Goal: Task Accomplishment & Management: Complete application form

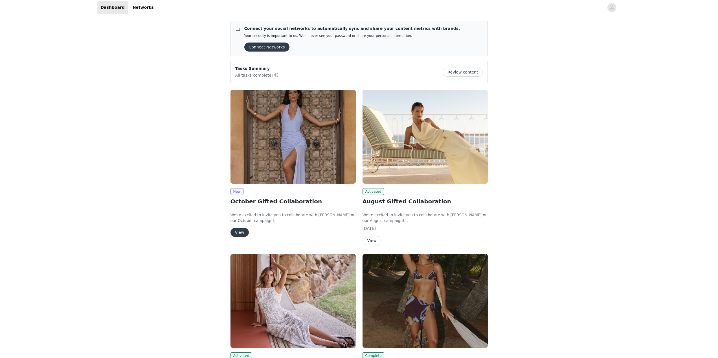
click at [241, 234] on button "View" at bounding box center [239, 232] width 18 height 9
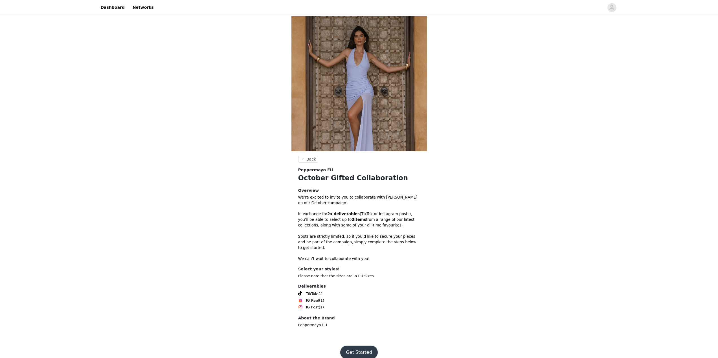
click at [361, 351] on button "Get Started" at bounding box center [359, 353] width 38 height 14
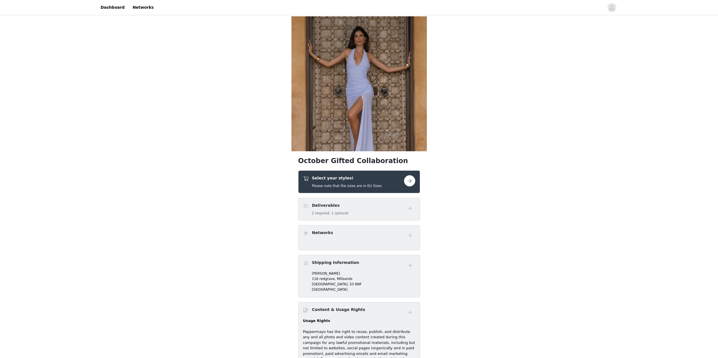
click at [402, 181] on div "Select your styles! Please note that the sizes are in EU Sizes" at bounding box center [353, 181] width 101 height 13
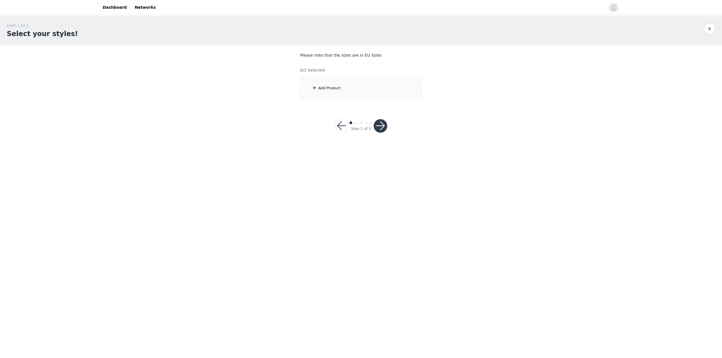
click at [352, 96] on div "Add Product" at bounding box center [361, 88] width 122 height 21
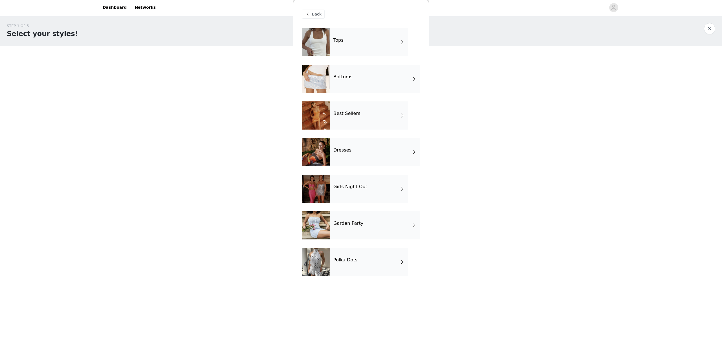
click at [358, 155] on div "Dresses" at bounding box center [375, 152] width 90 height 28
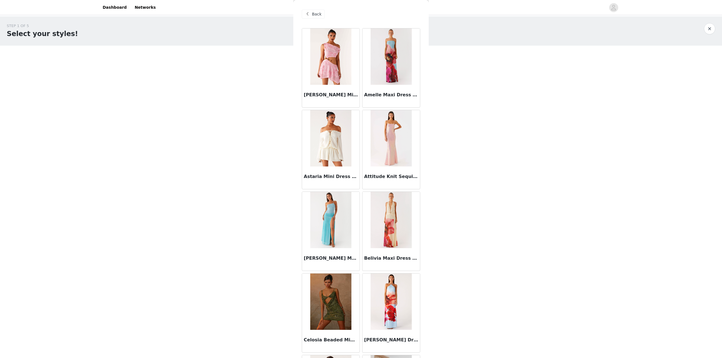
click at [333, 155] on img at bounding box center [330, 138] width 41 height 56
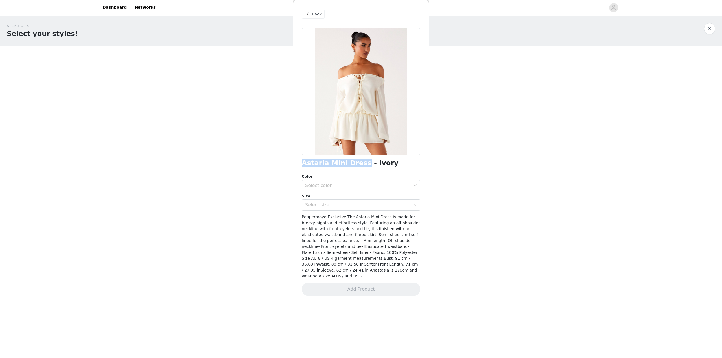
drag, startPoint x: 302, startPoint y: 161, endPoint x: 358, endPoint y: 160, distance: 55.3
click at [358, 160] on h1 "Astaria Mini Dress - Ivory" at bounding box center [350, 164] width 97 height 8
copy h1 "Astaria Mini Dress"
click at [353, 181] on div "Select color" at bounding box center [359, 186] width 108 height 11
click at [336, 204] on div "Select size" at bounding box center [357, 206] width 105 height 6
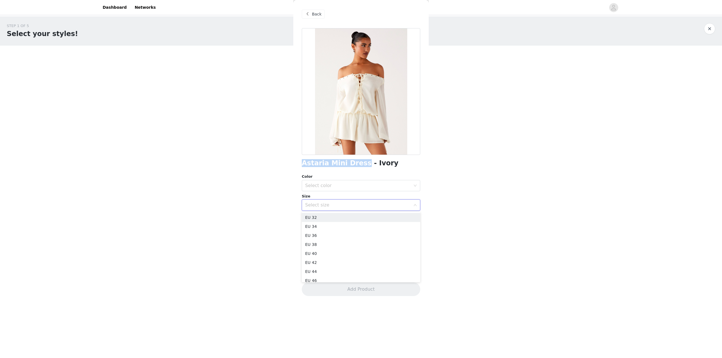
click at [329, 204] on div "Select size" at bounding box center [357, 206] width 105 height 6
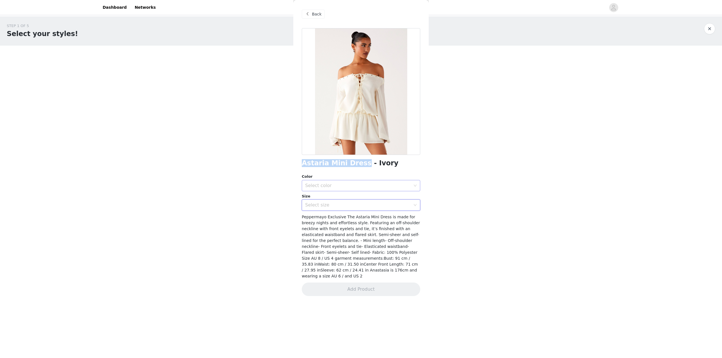
click at [331, 183] on div "Select color" at bounding box center [357, 186] width 105 height 6
click at [328, 198] on li "Ivory" at bounding box center [361, 198] width 118 height 9
click at [328, 211] on div "Select size" at bounding box center [359, 205] width 108 height 11
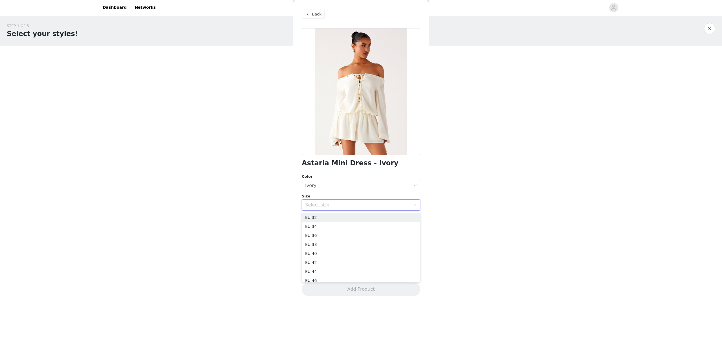
click at [485, 202] on body "Dashboard Networks STEP 1 OF 5 Select your styles! Please note that the sizes a…" at bounding box center [361, 179] width 722 height 358
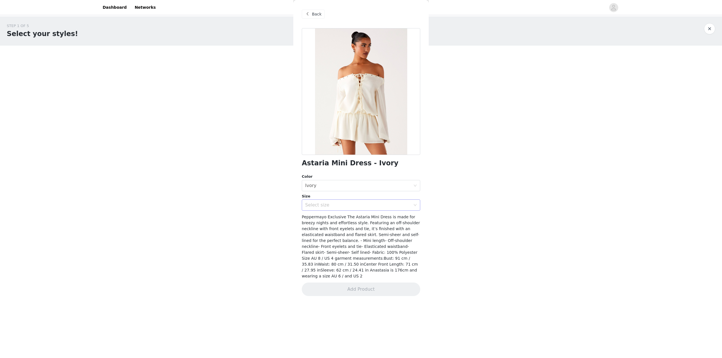
click at [378, 203] on div "Select size" at bounding box center [357, 206] width 105 height 6
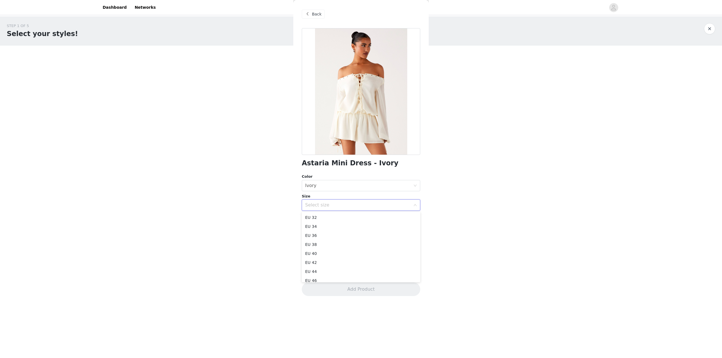
click at [496, 212] on body "Dashboard Networks STEP 1 OF 5 Select your styles! Please note that the sizes a…" at bounding box center [361, 179] width 722 height 358
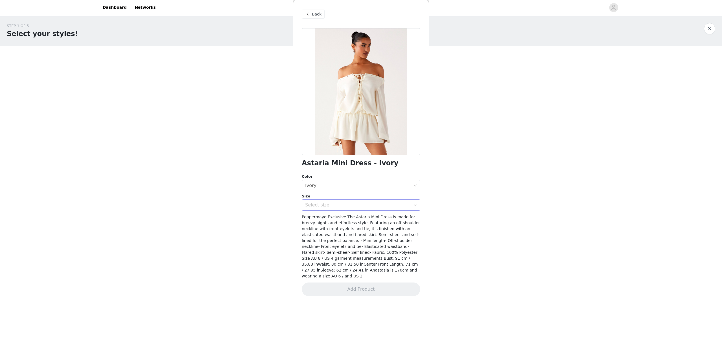
click at [321, 202] on div "Select size" at bounding box center [359, 205] width 108 height 11
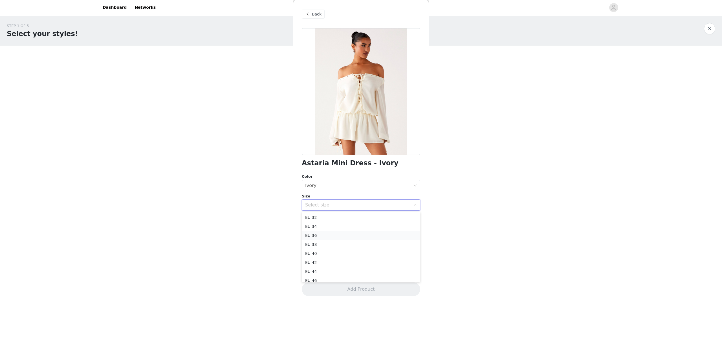
click at [318, 235] on li "EU 36" at bounding box center [361, 235] width 118 height 9
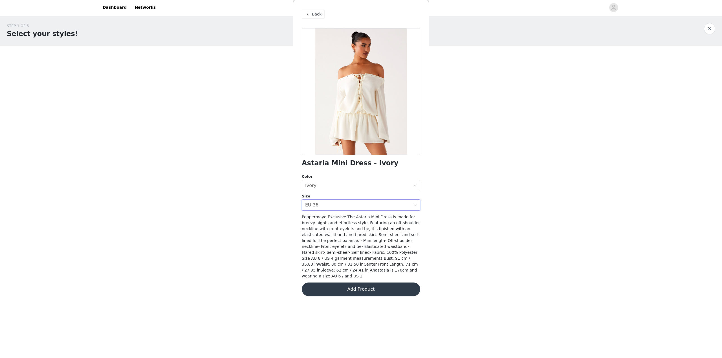
click at [341, 284] on button "Add Product" at bounding box center [361, 290] width 118 height 14
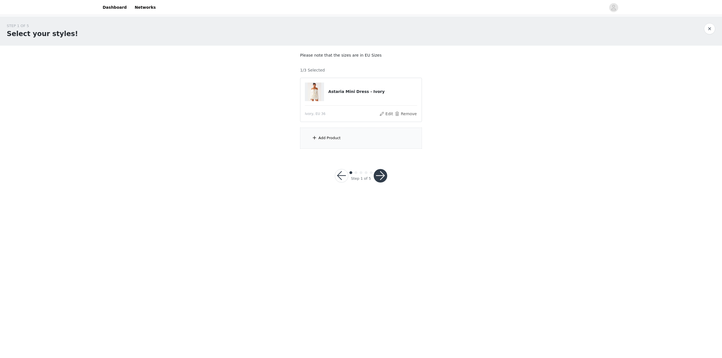
click at [352, 137] on div "Add Product" at bounding box center [361, 138] width 122 height 21
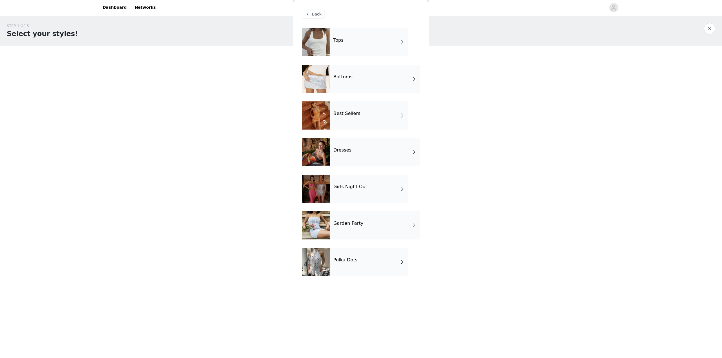
click at [363, 120] on div "Best Sellers" at bounding box center [369, 116] width 78 height 28
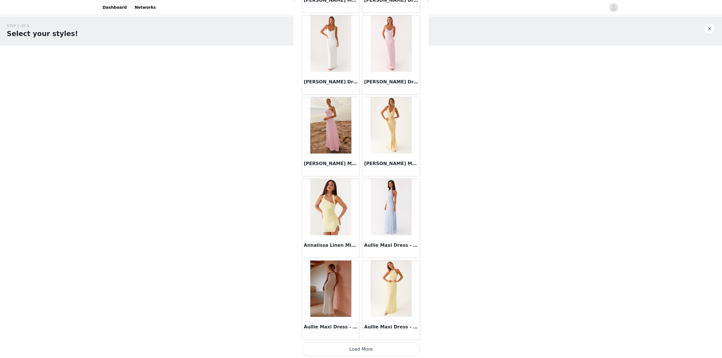
scroll to position [505, 0]
click at [351, 350] on button "Load More" at bounding box center [361, 349] width 118 height 14
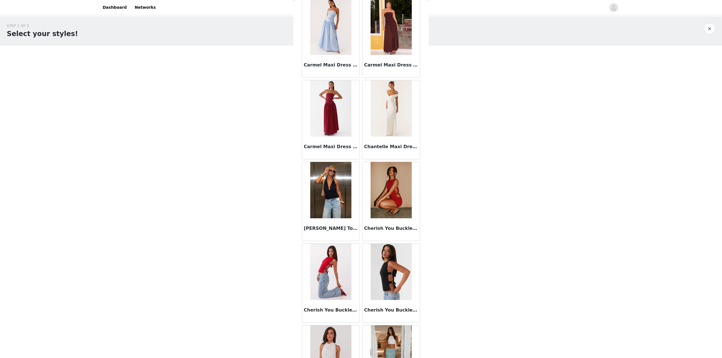
scroll to position [1323, 0]
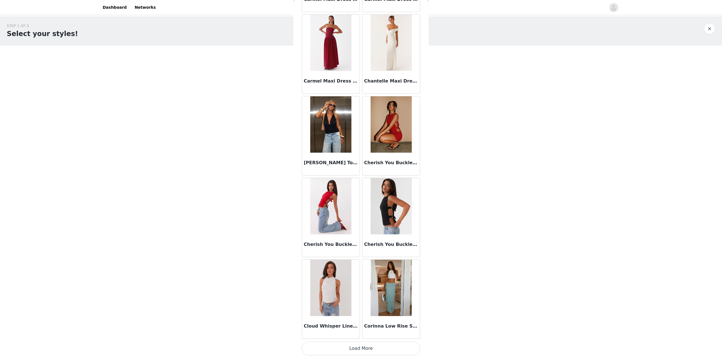
click at [375, 345] on button "Load More" at bounding box center [361, 349] width 118 height 14
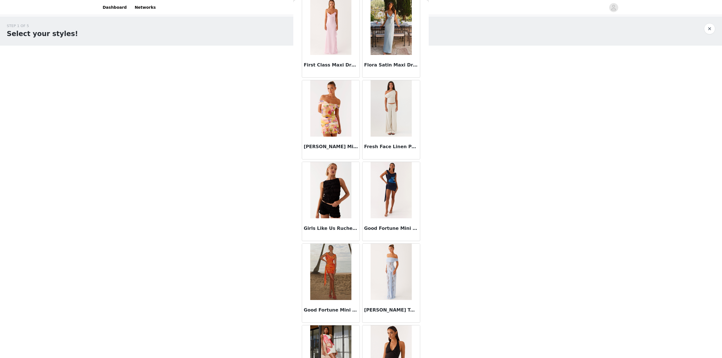
scroll to position [2140, 0]
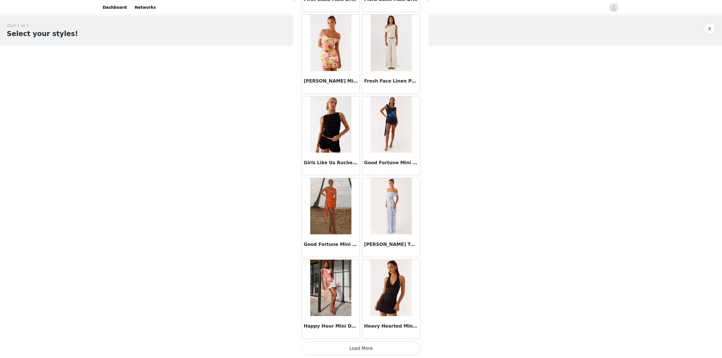
click at [374, 347] on button "Load More" at bounding box center [361, 349] width 118 height 14
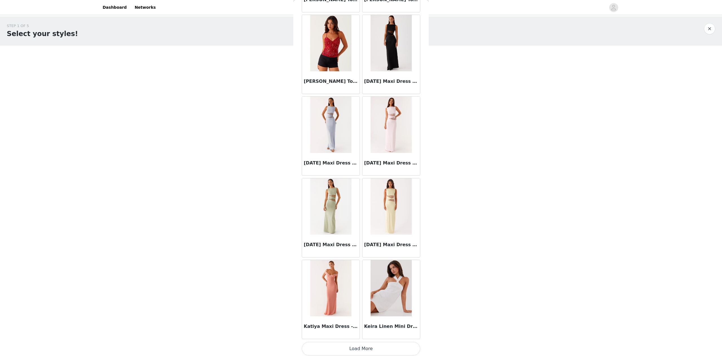
scroll to position [2958, 0]
click at [364, 352] on button "Load More" at bounding box center [361, 349] width 118 height 14
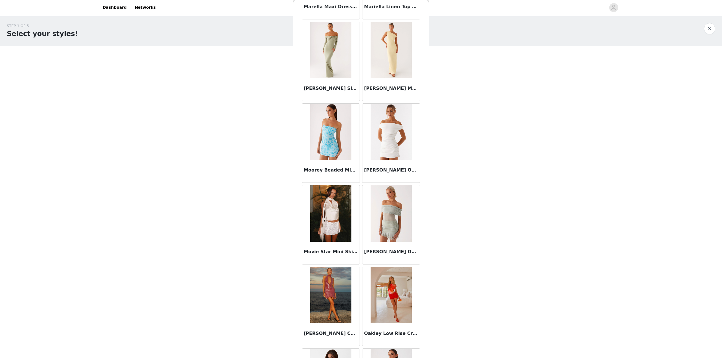
scroll to position [3776, 0]
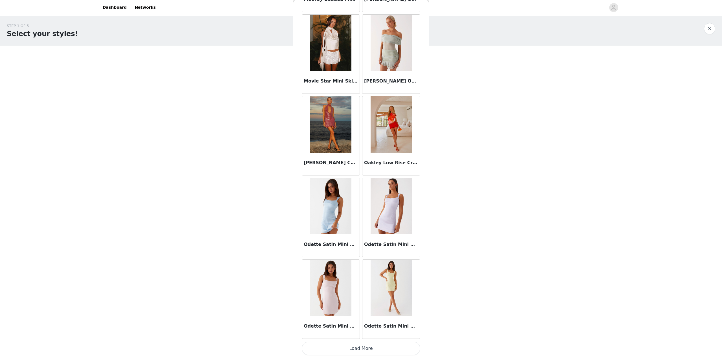
click at [347, 352] on button "Load More" at bounding box center [361, 349] width 118 height 14
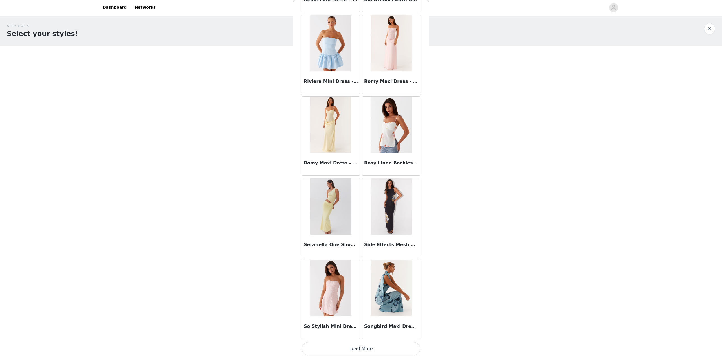
scroll to position [4594, 0]
click at [374, 350] on button "Load More" at bounding box center [361, 349] width 118 height 14
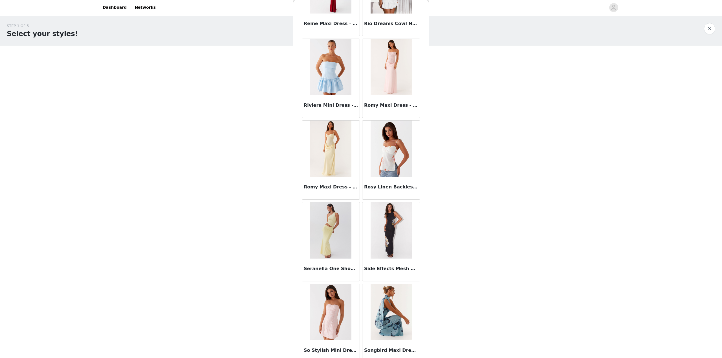
scroll to position [4745, 0]
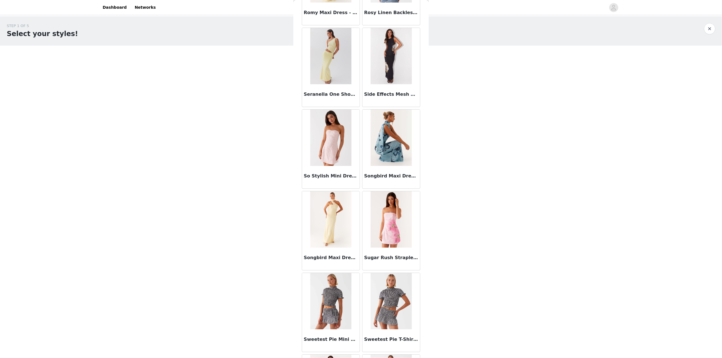
click at [331, 52] on img at bounding box center [330, 56] width 41 height 56
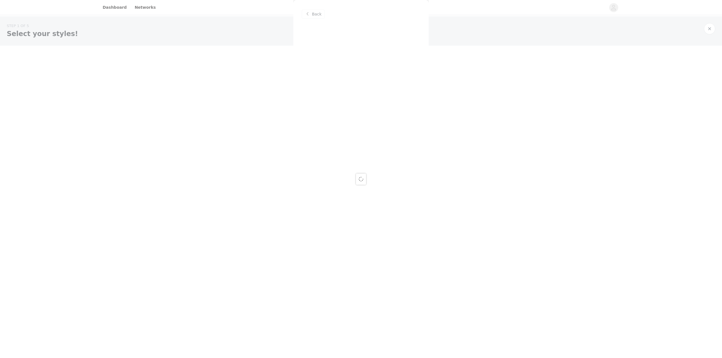
scroll to position [0, 0]
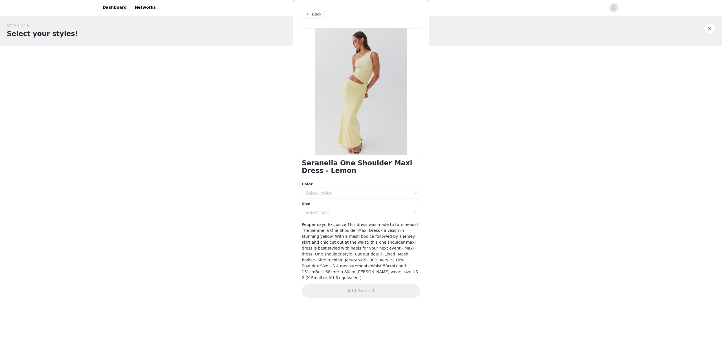
click at [309, 13] on span at bounding box center [307, 14] width 7 height 7
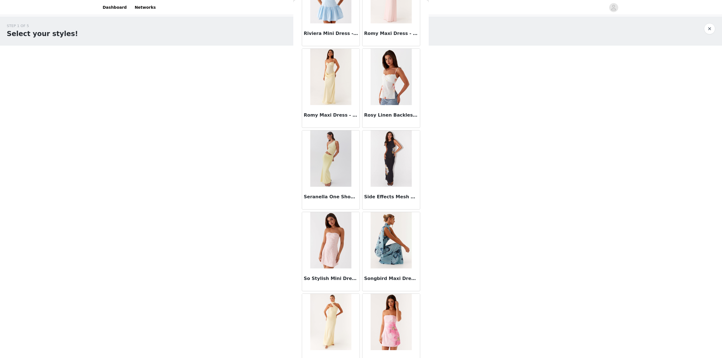
scroll to position [4492, 0]
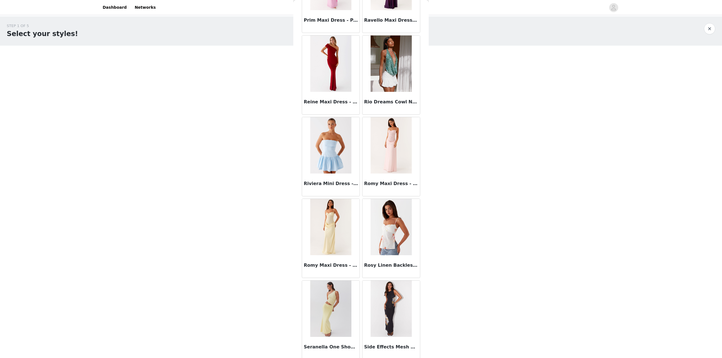
click at [315, 212] on img at bounding box center [330, 227] width 41 height 56
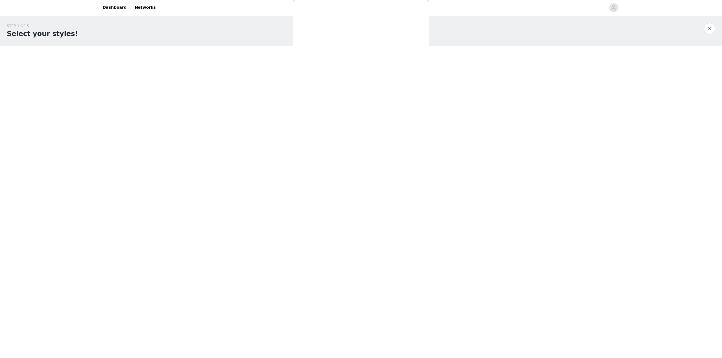
scroll to position [0, 0]
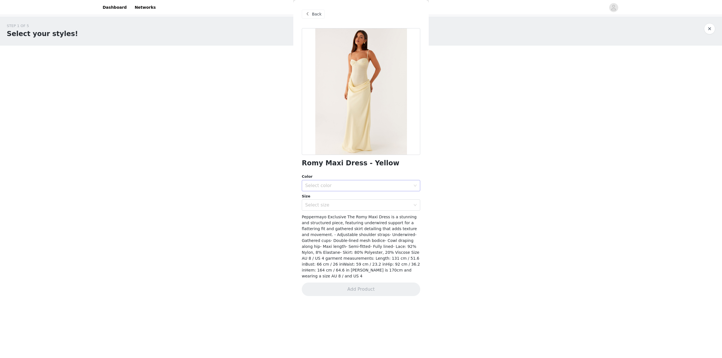
click at [341, 190] on div "Select color" at bounding box center [359, 186] width 108 height 11
click at [341, 199] on li "Yellow" at bounding box center [361, 198] width 118 height 9
click at [340, 203] on div "Select size" at bounding box center [357, 206] width 105 height 6
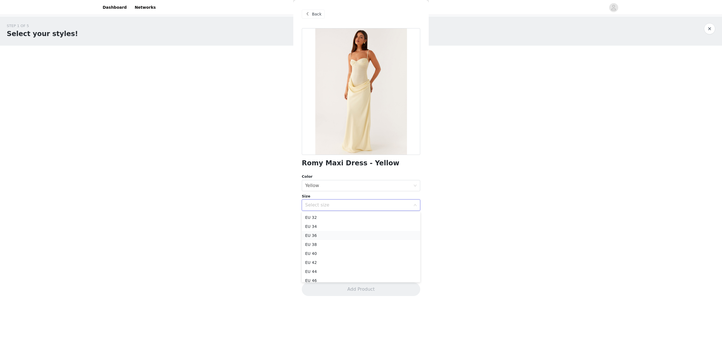
click at [318, 237] on li "EU 36" at bounding box center [361, 235] width 118 height 9
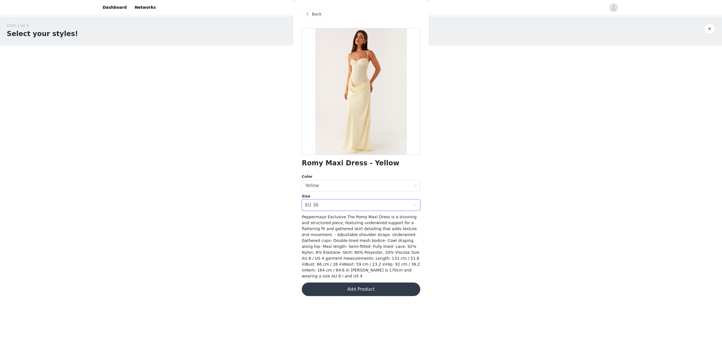
click at [343, 285] on button "Add Product" at bounding box center [361, 290] width 118 height 14
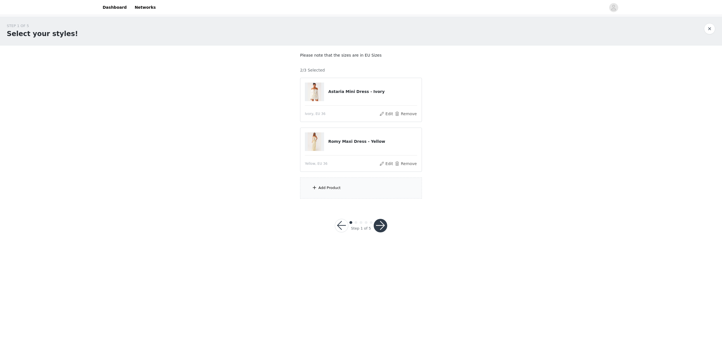
click at [329, 179] on div "Add Product" at bounding box center [361, 188] width 122 height 21
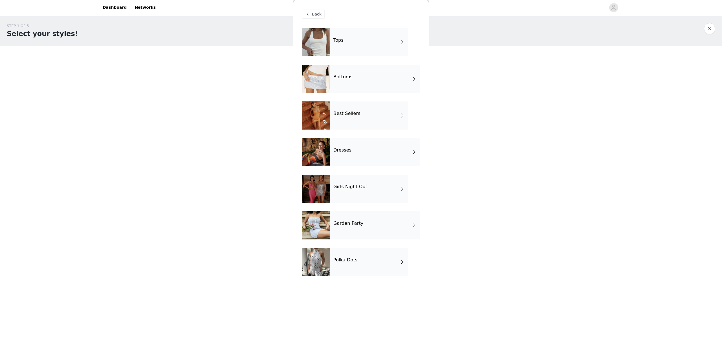
click at [342, 178] on div "Girls Night Out" at bounding box center [369, 189] width 78 height 28
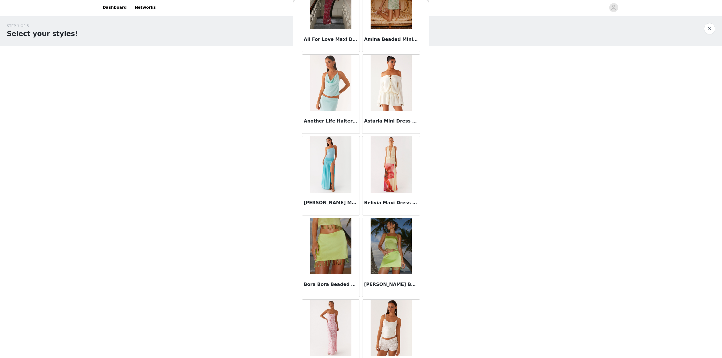
scroll to position [505, 0]
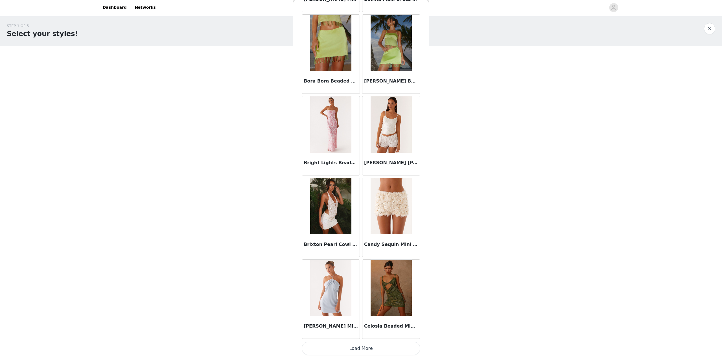
click at [373, 350] on button "Load More" at bounding box center [361, 349] width 118 height 14
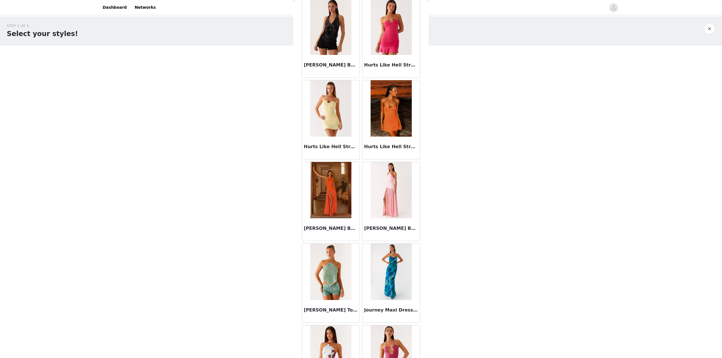
scroll to position [1323, 0]
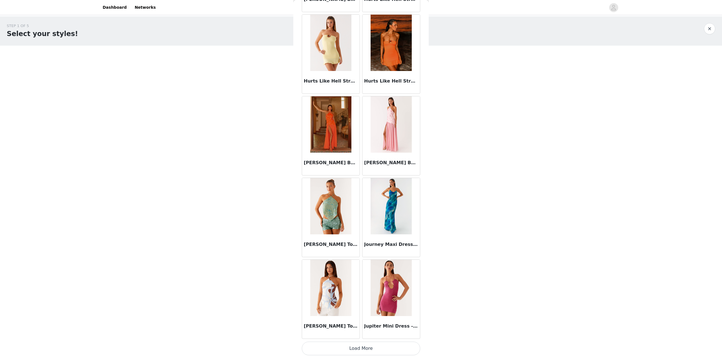
click at [356, 348] on button "Load More" at bounding box center [361, 349] width 118 height 14
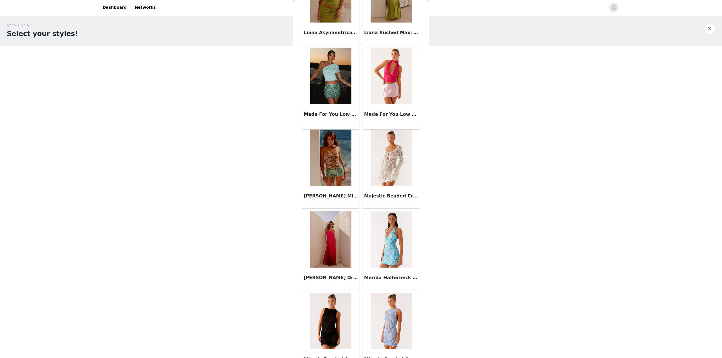
scroll to position [2140, 0]
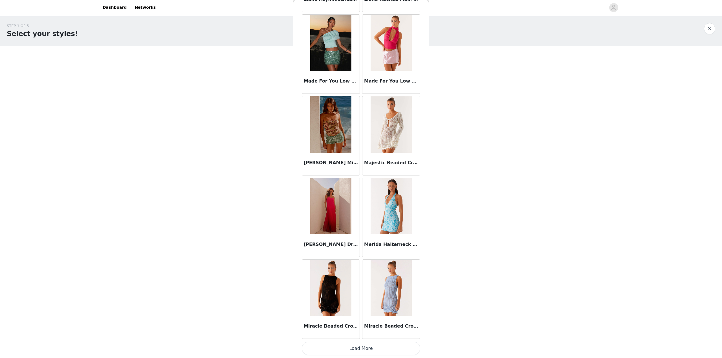
click at [362, 349] on button "Load More" at bounding box center [361, 349] width 118 height 14
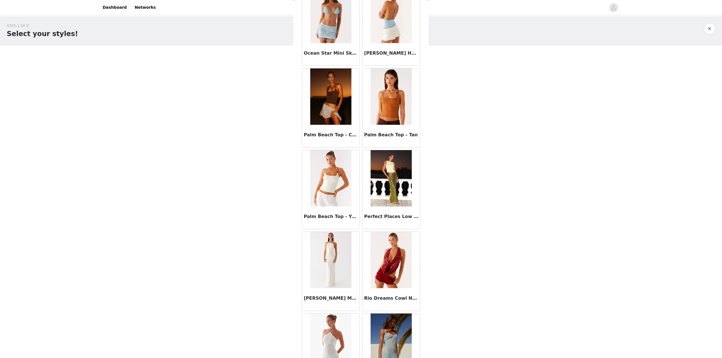
scroll to position [2958, 0]
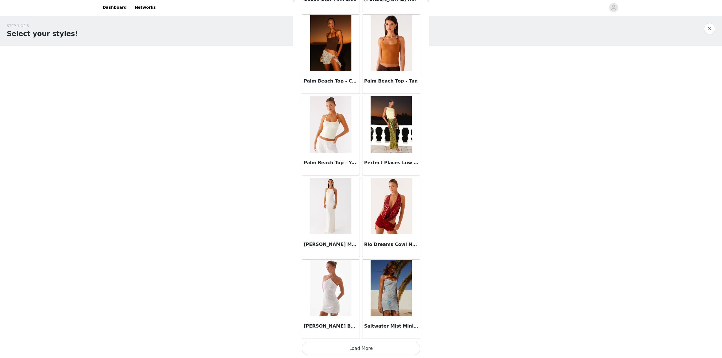
click at [329, 342] on button "Load More" at bounding box center [361, 349] width 118 height 14
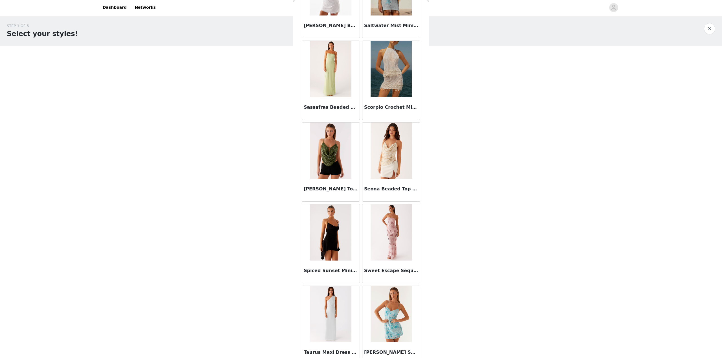
scroll to position [3410, 0]
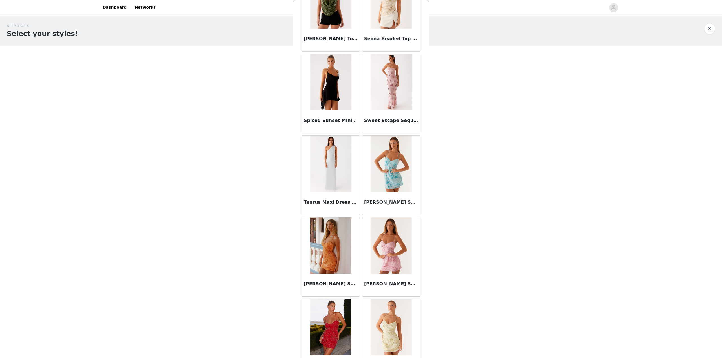
click at [338, 179] on img at bounding box center [330, 164] width 41 height 56
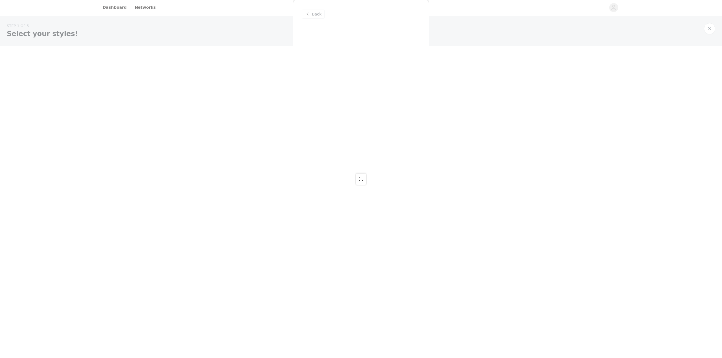
scroll to position [0, 0]
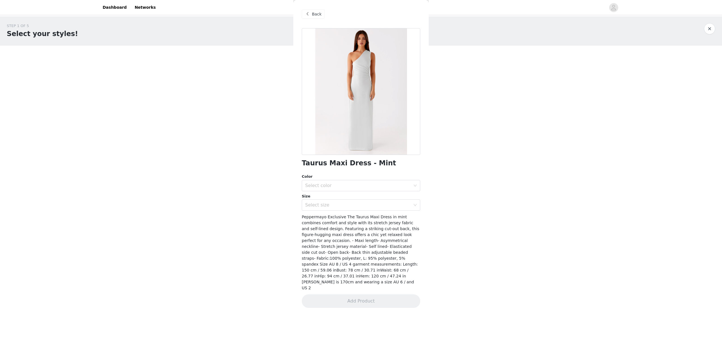
click at [316, 12] on span "Back" at bounding box center [317, 14] width 10 height 6
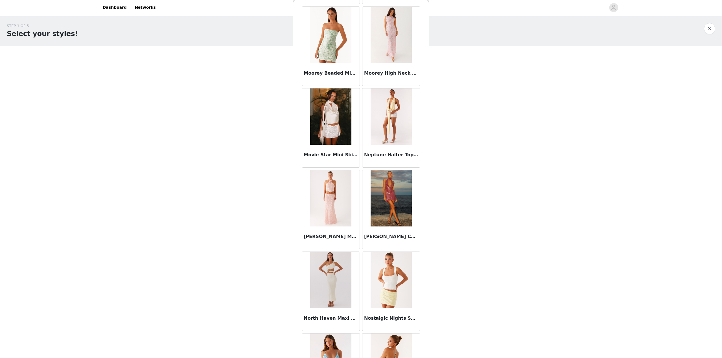
scroll to position [2708, 0]
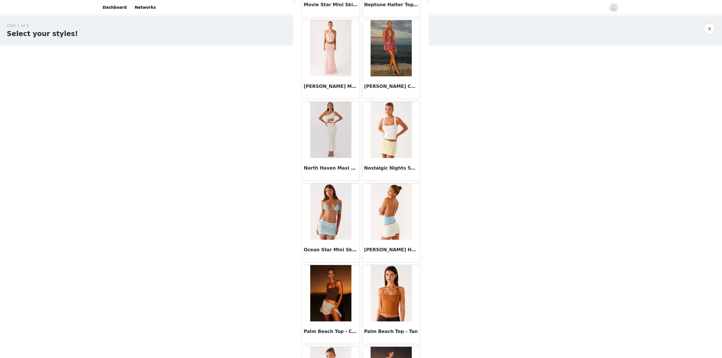
click at [333, 146] on img at bounding box center [330, 130] width 41 height 56
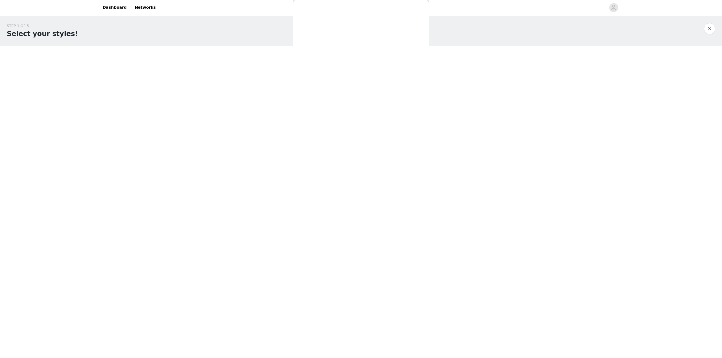
scroll to position [0, 0]
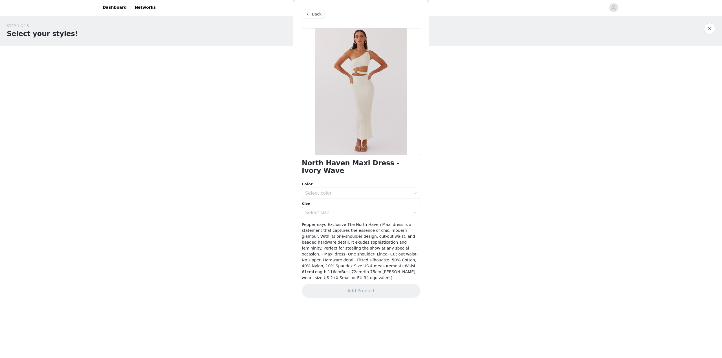
click at [313, 15] on span "Back" at bounding box center [317, 14] width 10 height 6
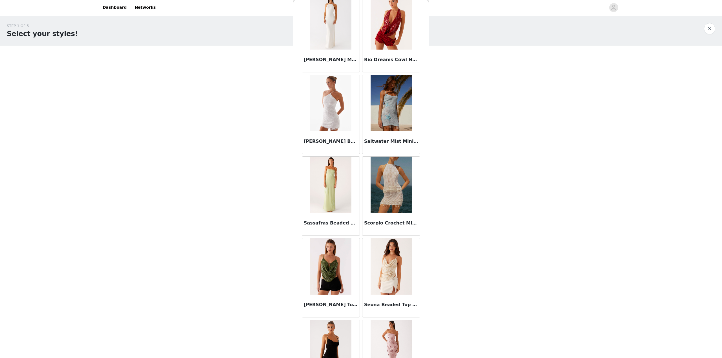
scroll to position [3294, 0]
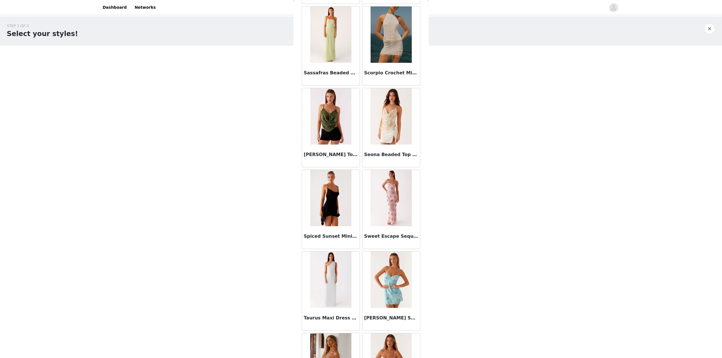
click at [382, 206] on img at bounding box center [391, 198] width 41 height 56
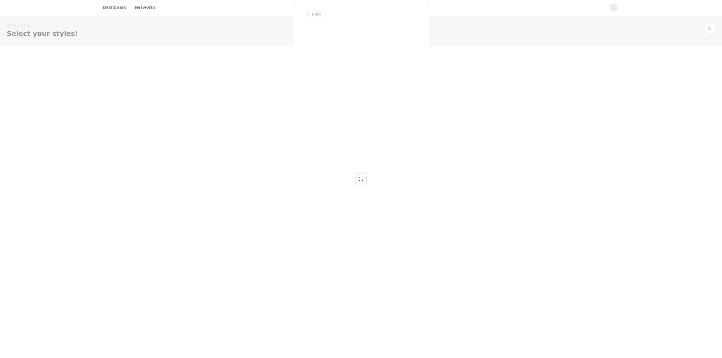
scroll to position [0, 0]
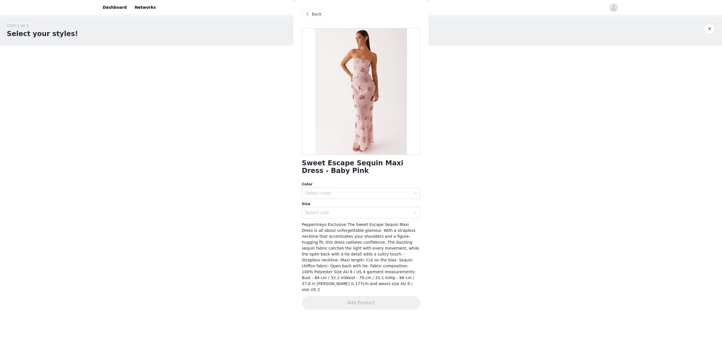
click at [313, 14] on span "Back" at bounding box center [317, 14] width 10 height 6
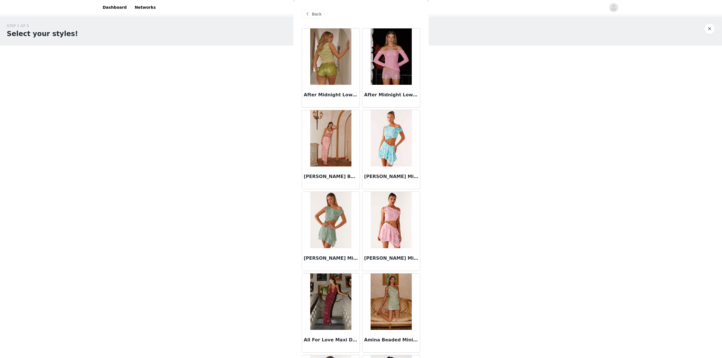
click at [317, 10] on div "Back" at bounding box center [313, 14] width 23 height 9
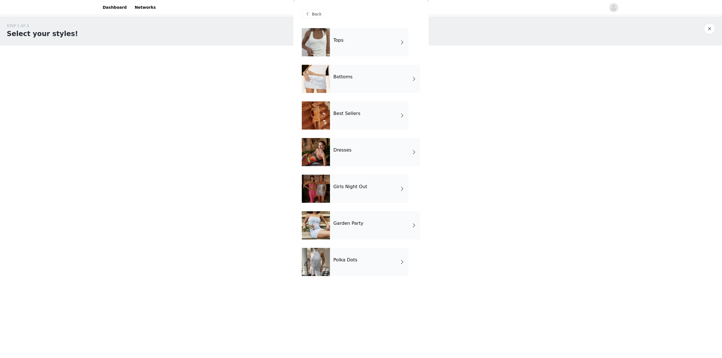
click at [370, 223] on div "Garden Party" at bounding box center [375, 226] width 90 height 28
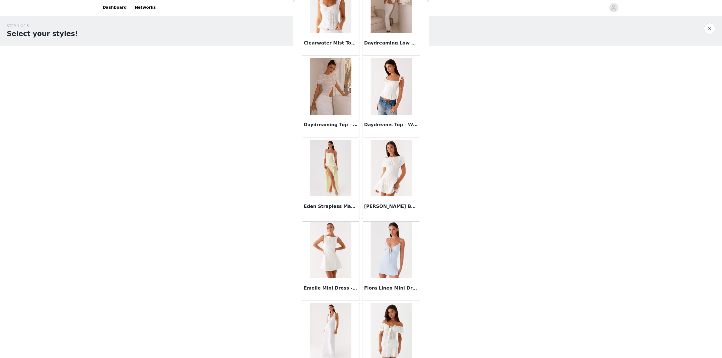
scroll to position [505, 0]
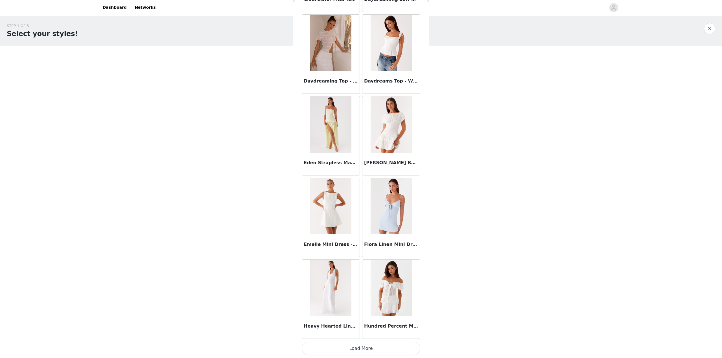
click at [357, 349] on button "Load More" at bounding box center [361, 349] width 118 height 14
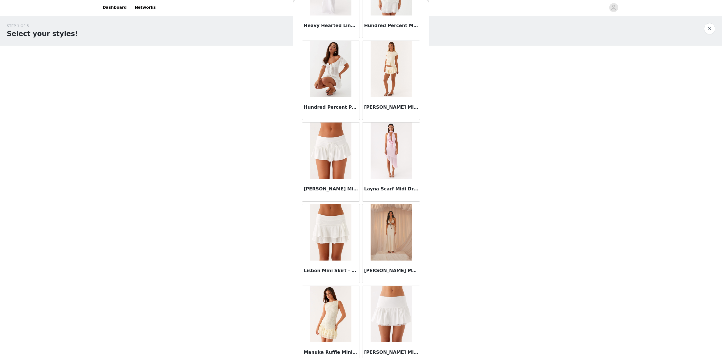
scroll to position [655, 0]
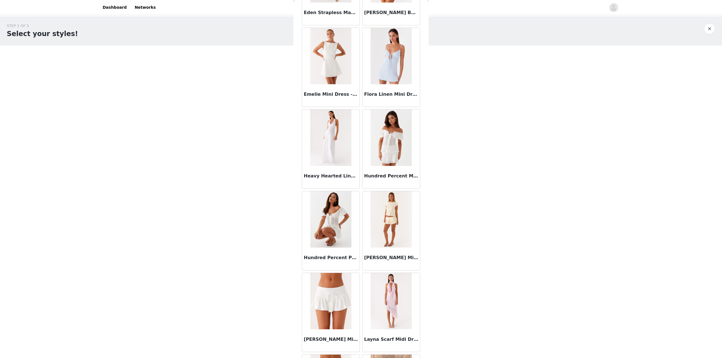
click at [342, 233] on img at bounding box center [330, 220] width 41 height 56
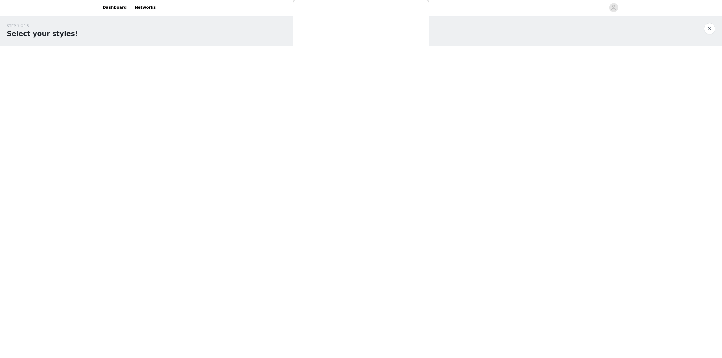
scroll to position [0, 0]
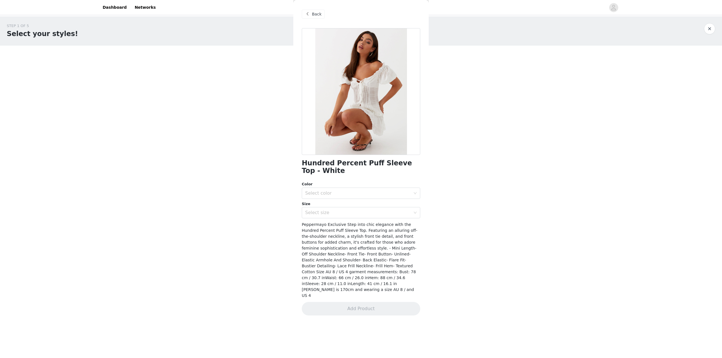
click at [310, 17] on div "Back" at bounding box center [313, 14] width 23 height 9
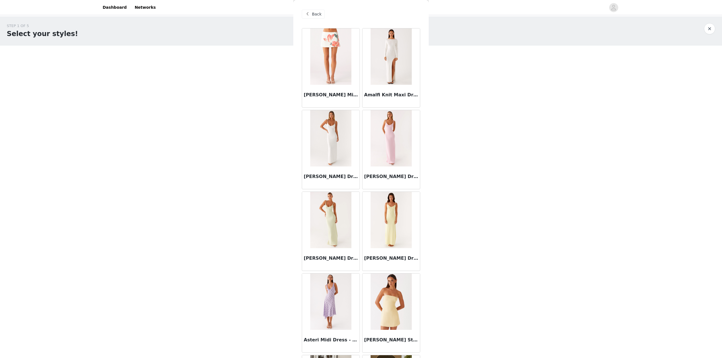
click at [319, 15] on span "Back" at bounding box center [317, 14] width 10 height 6
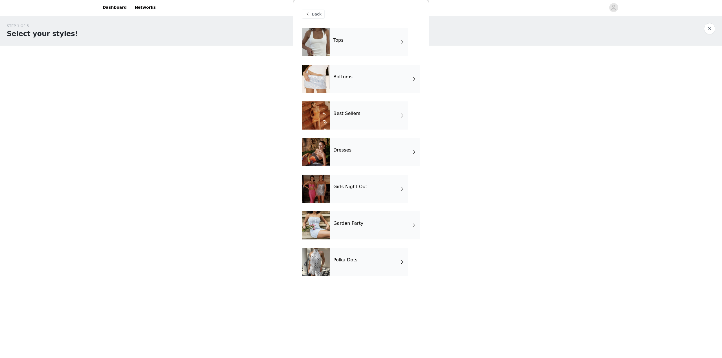
click at [335, 258] on h4 "Polka Dots" at bounding box center [345, 260] width 24 height 5
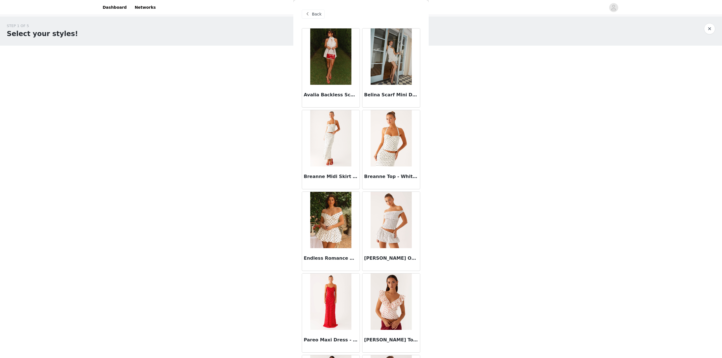
click at [318, 17] on span "Back" at bounding box center [317, 14] width 10 height 6
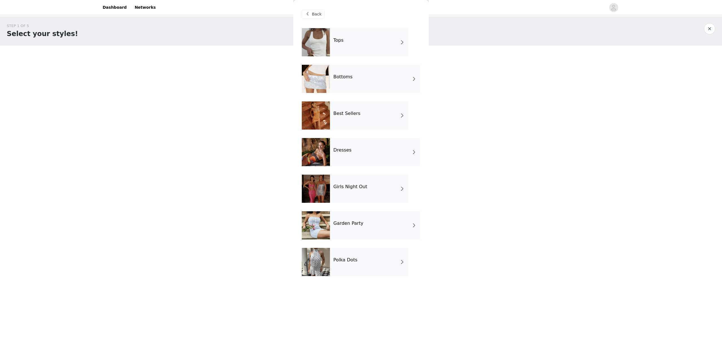
click at [345, 148] on h4 "Dresses" at bounding box center [342, 150] width 18 height 5
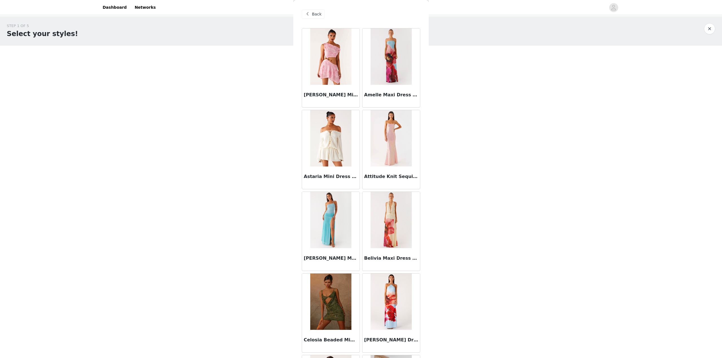
click at [393, 139] on img at bounding box center [391, 138] width 41 height 56
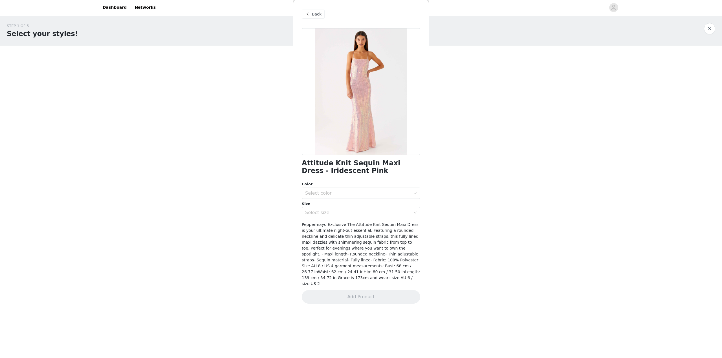
click at [309, 13] on span at bounding box center [307, 14] width 7 height 7
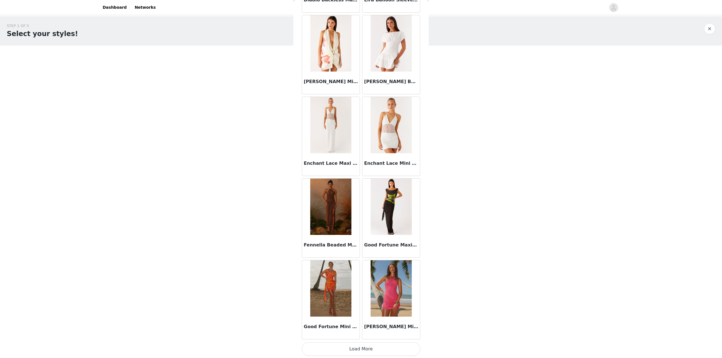
scroll to position [505, 0]
click at [356, 345] on button "Load More" at bounding box center [361, 349] width 118 height 14
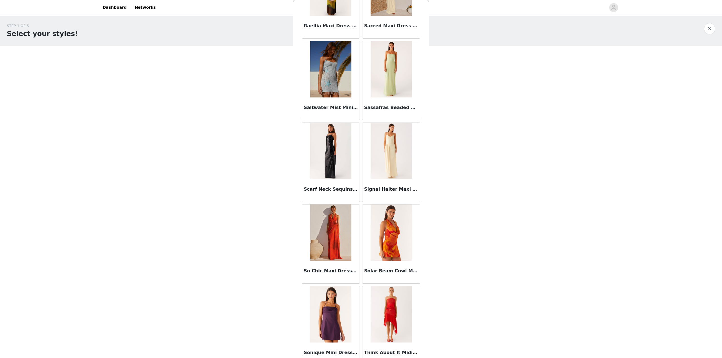
scroll to position [1323, 0]
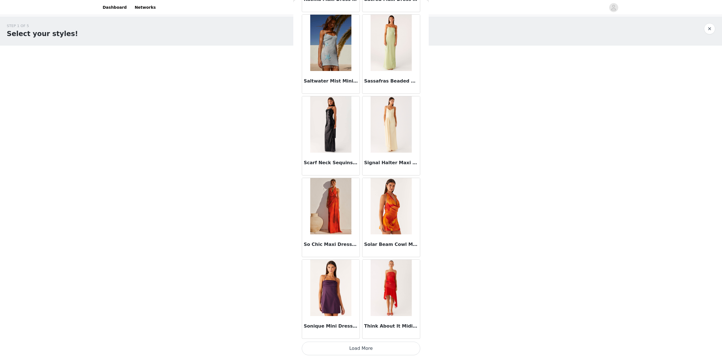
click at [351, 344] on button "Load More" at bounding box center [361, 349] width 118 height 14
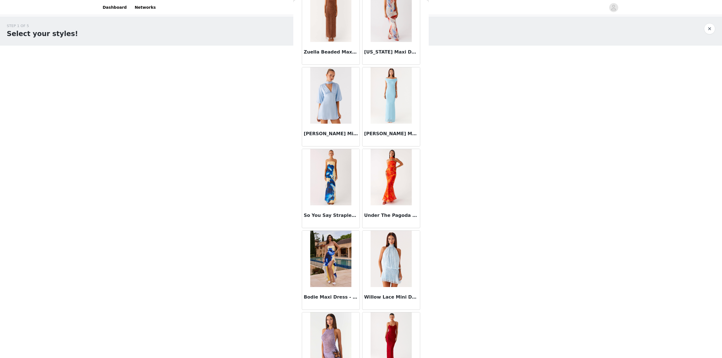
scroll to position [2075, 0]
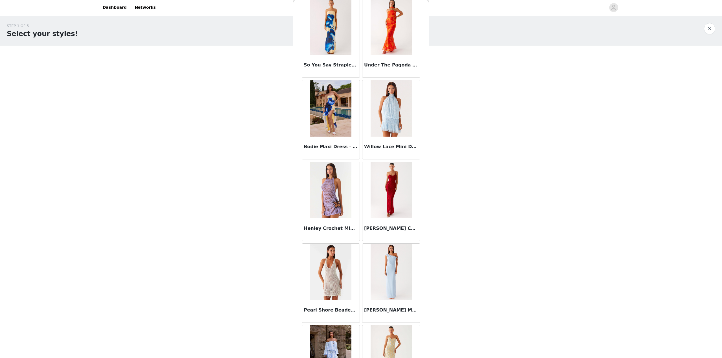
click at [402, 218] on img at bounding box center [391, 190] width 41 height 56
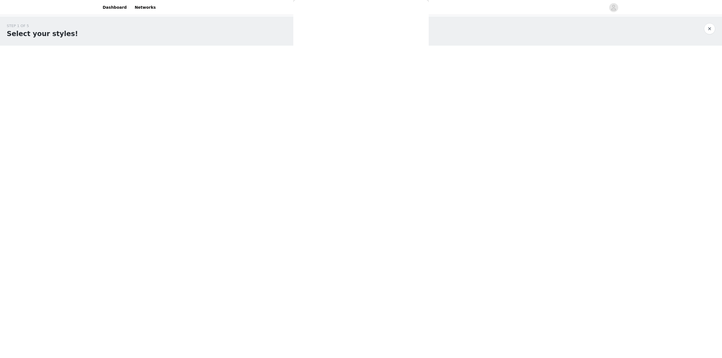
scroll to position [0, 0]
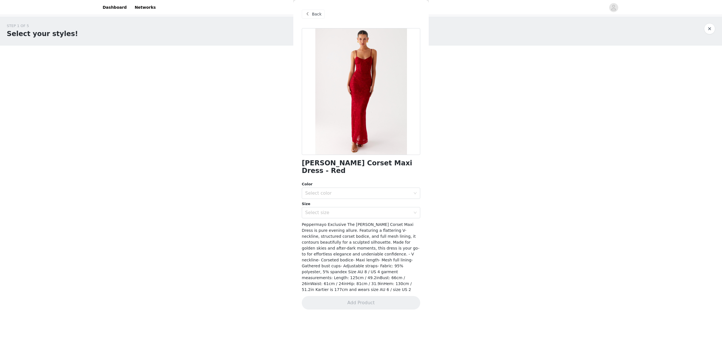
click at [311, 17] on div "Back" at bounding box center [313, 14] width 23 height 9
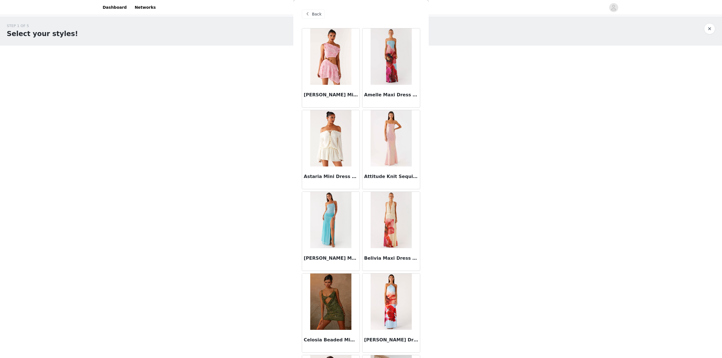
click at [322, 218] on img at bounding box center [330, 220] width 41 height 56
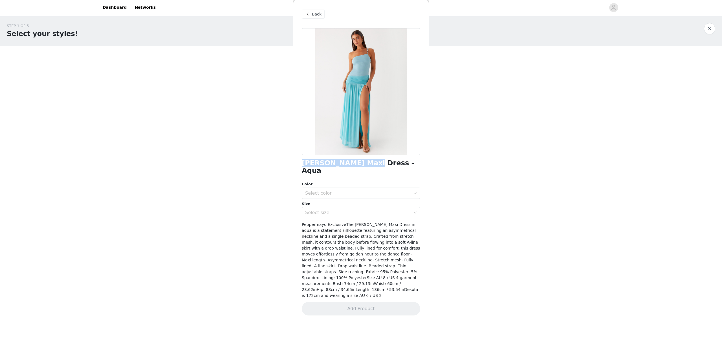
drag, startPoint x: 299, startPoint y: 164, endPoint x: 358, endPoint y: 162, distance: 59.8
click at [358, 162] on div "Back [PERSON_NAME] Maxi Dress - Aqua Color Select color Size Select size Pepper…" at bounding box center [360, 179] width 135 height 358
copy h1 "[PERSON_NAME] Maxi Dress"
click at [314, 11] on span "Back" at bounding box center [317, 14] width 10 height 6
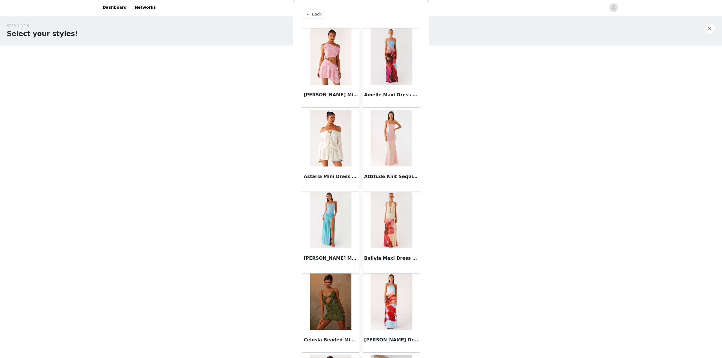
click at [315, 11] on span "Back" at bounding box center [317, 14] width 10 height 6
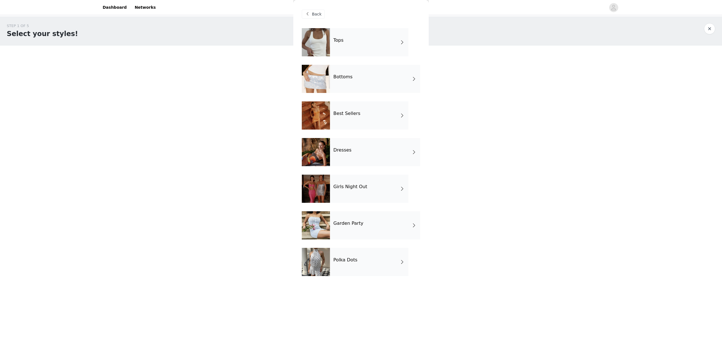
click at [335, 131] on div "Tops Bottoms Best Sellers Dresses Girls Night Out Garden Party Polka Dots" at bounding box center [361, 156] width 118 height 257
click at [347, 126] on div "Best Sellers" at bounding box center [369, 116] width 78 height 28
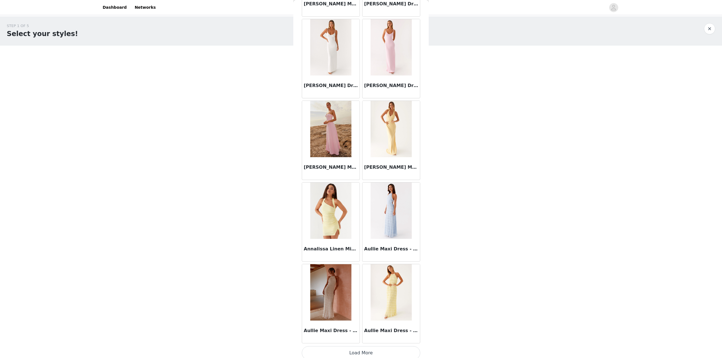
scroll to position [505, 0]
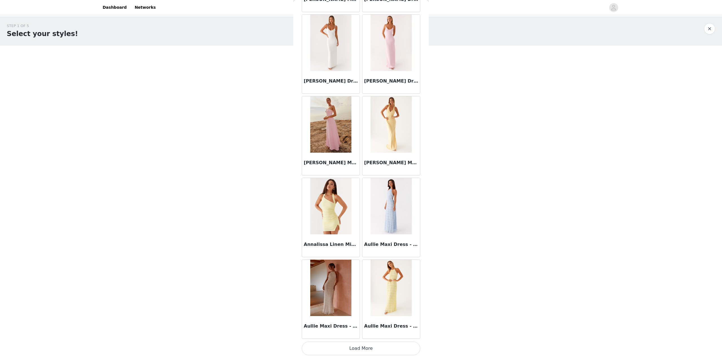
click at [362, 350] on button "Load More" at bounding box center [361, 349] width 118 height 14
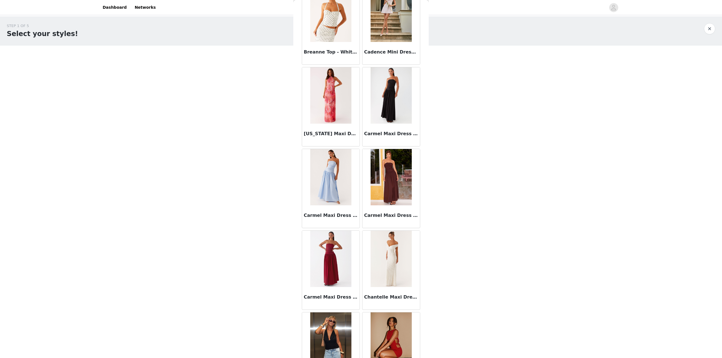
scroll to position [1323, 0]
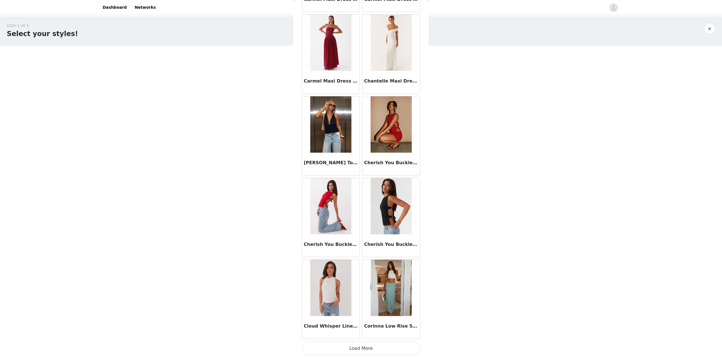
click at [348, 343] on button "Load More" at bounding box center [361, 349] width 118 height 14
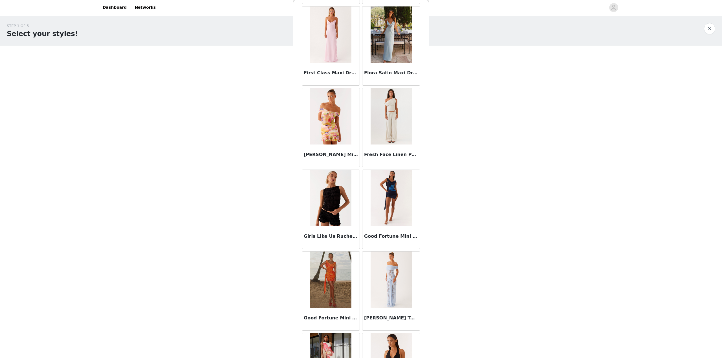
scroll to position [2140, 0]
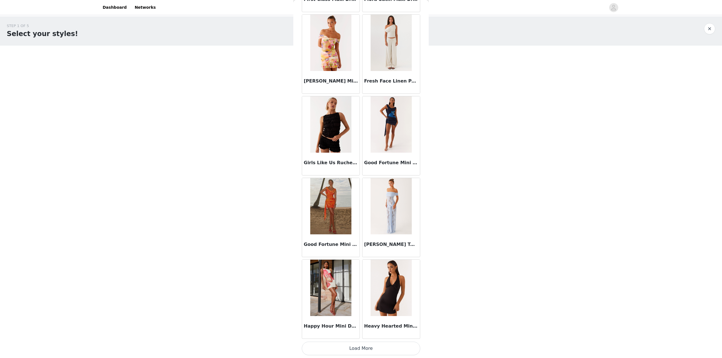
click at [358, 355] on button "Load More" at bounding box center [361, 349] width 118 height 14
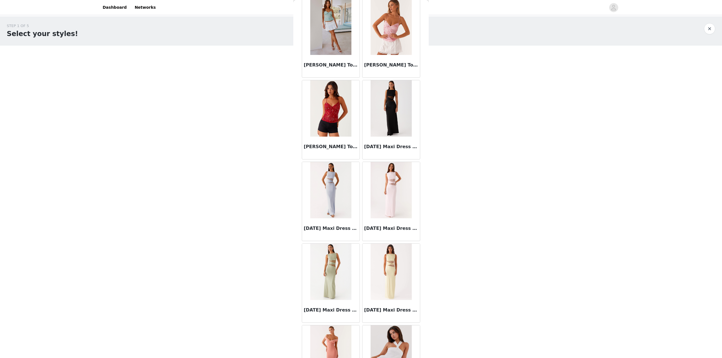
scroll to position [2958, 0]
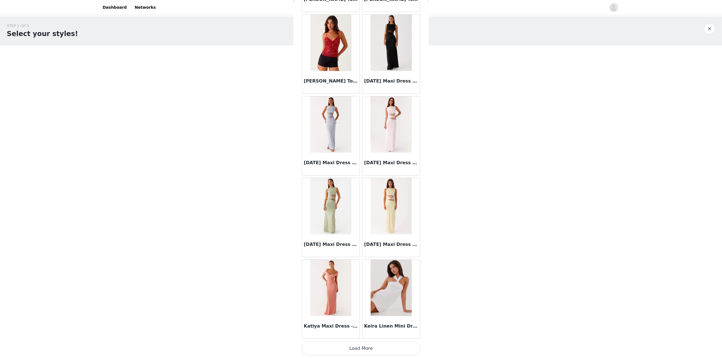
click at [331, 349] on button "Load More" at bounding box center [361, 349] width 118 height 14
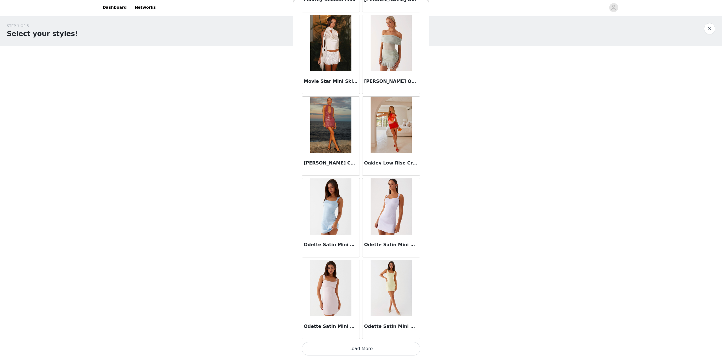
scroll to position [3776, 0]
click at [334, 349] on button "Load More" at bounding box center [361, 349] width 118 height 14
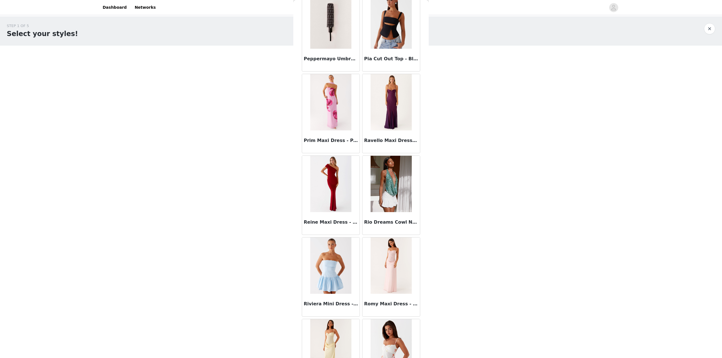
scroll to position [4378, 0]
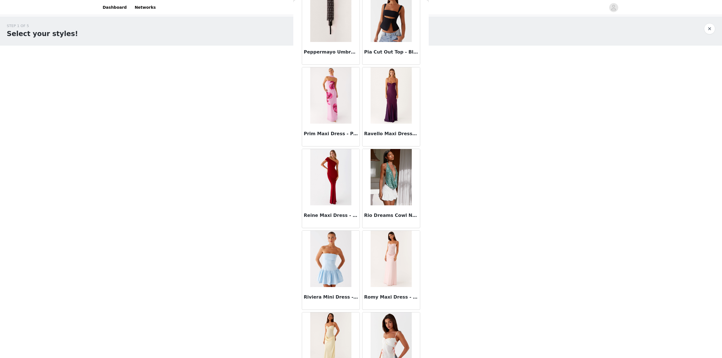
click at [378, 105] on img at bounding box center [391, 95] width 41 height 56
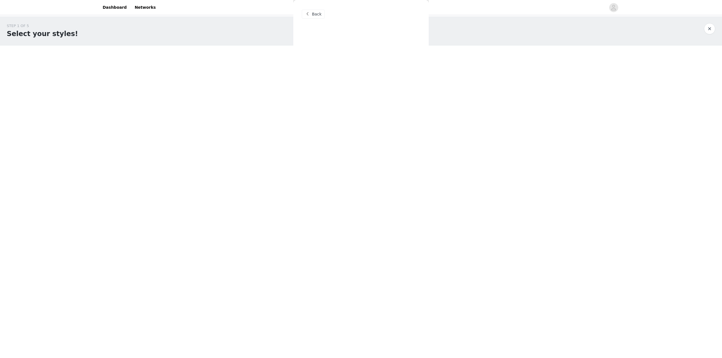
scroll to position [0, 0]
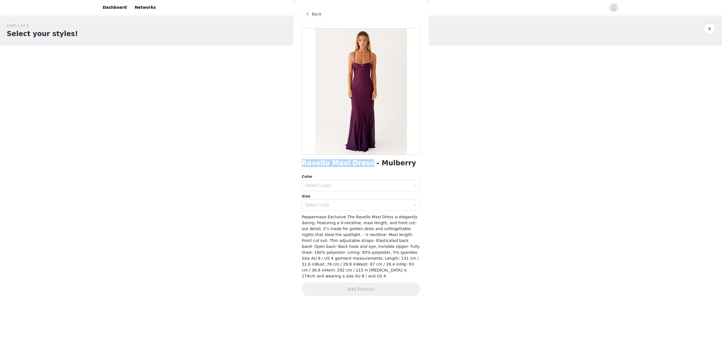
drag, startPoint x: 303, startPoint y: 164, endPoint x: 359, endPoint y: 165, distance: 55.9
click at [359, 165] on h1 "Ravello Maxi Dress - Mulberry" at bounding box center [359, 164] width 114 height 8
copy h1 "Ravello Maxi Dress"
click at [313, 17] on span "Back" at bounding box center [317, 14] width 10 height 6
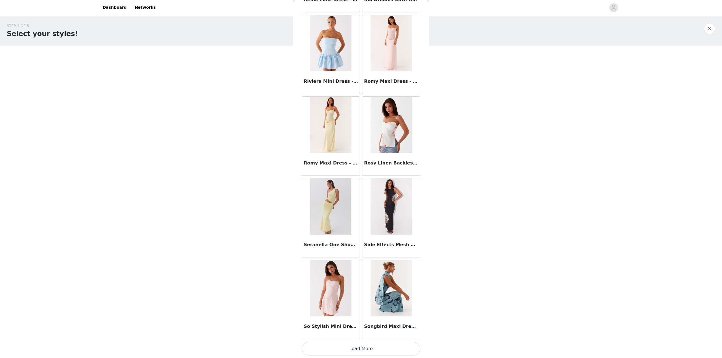
scroll to position [4594, 0]
click at [361, 347] on button "Load More" at bounding box center [361, 349] width 118 height 14
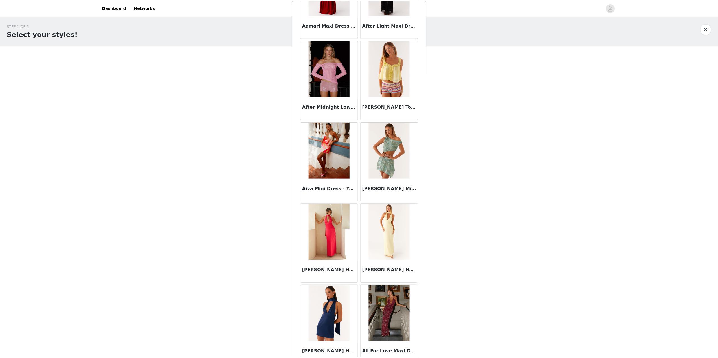
scroll to position [0, 0]
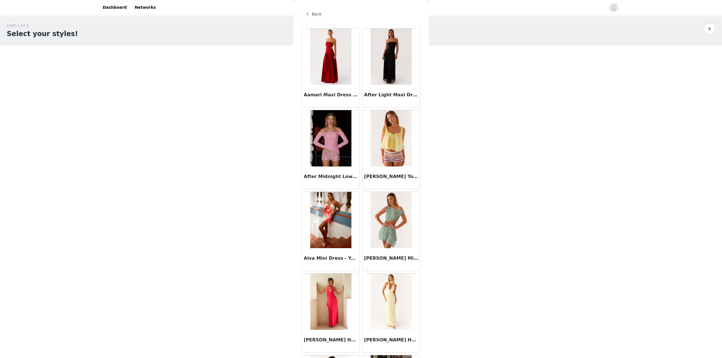
click at [314, 15] on span "Back" at bounding box center [317, 14] width 10 height 6
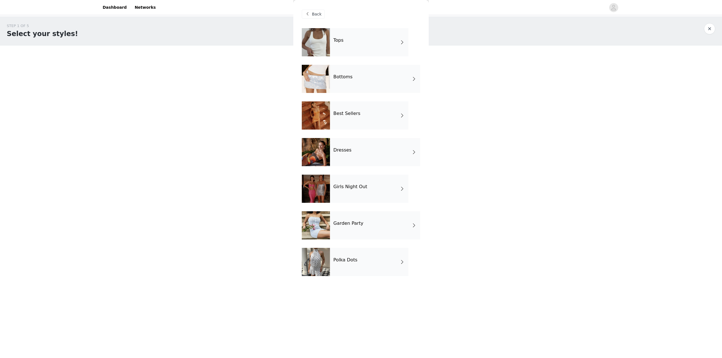
click at [358, 184] on div "Girls Night Out" at bounding box center [369, 189] width 78 height 28
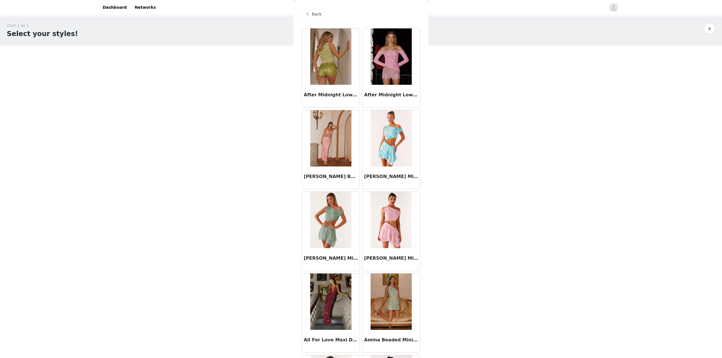
click at [342, 161] on img at bounding box center [330, 138] width 41 height 56
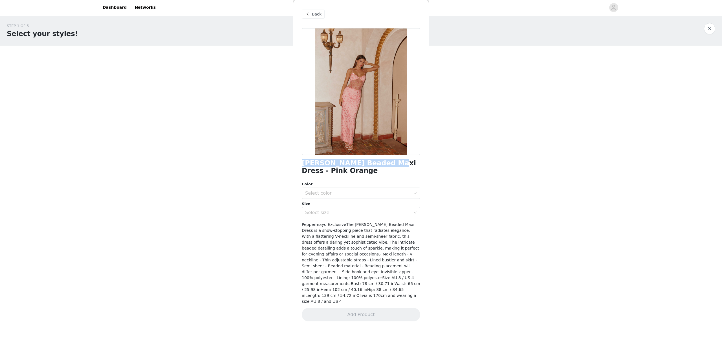
drag, startPoint x: 306, startPoint y: 162, endPoint x: 377, endPoint y: 162, distance: 70.8
click at [377, 162] on div "Back [PERSON_NAME] Beaded Maxi Dress - Pink Orange Color Select color Size Sele…" at bounding box center [360, 179] width 135 height 358
copy h1 "[PERSON_NAME] Beaded Maxi Dress"
click at [360, 195] on div "Select color" at bounding box center [357, 194] width 105 height 6
click at [354, 202] on li "Pink Orange" at bounding box center [361, 205] width 118 height 9
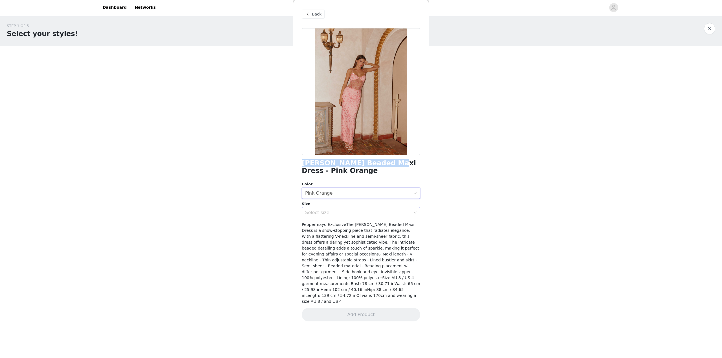
click at [352, 213] on div "Select size" at bounding box center [357, 213] width 105 height 6
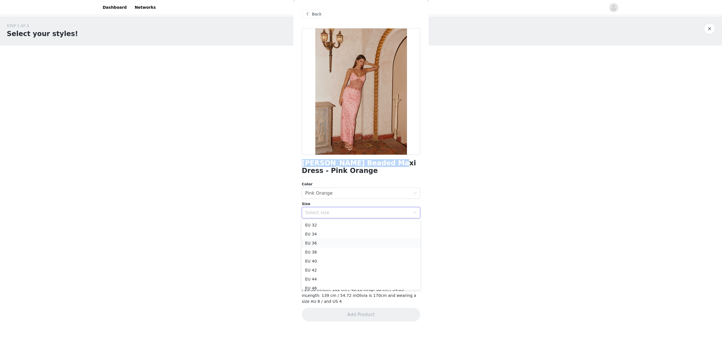
click at [312, 244] on li "EU 36" at bounding box center [361, 243] width 118 height 9
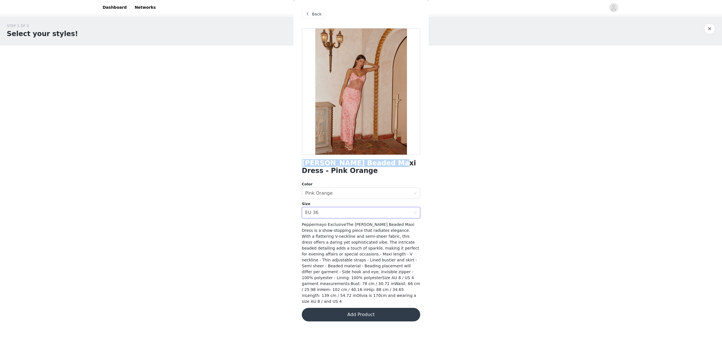
click at [349, 308] on button "Add Product" at bounding box center [361, 315] width 118 height 14
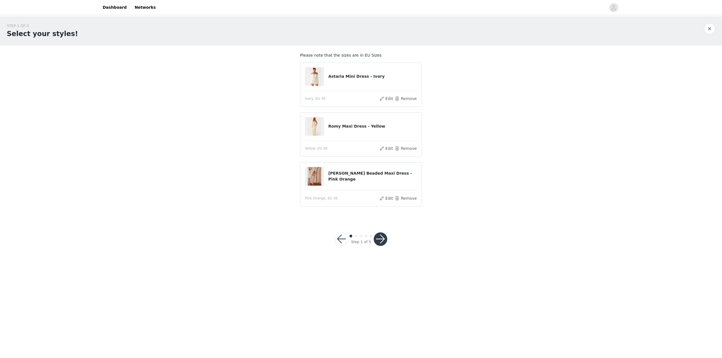
click at [380, 236] on button "button" at bounding box center [381, 240] width 14 height 14
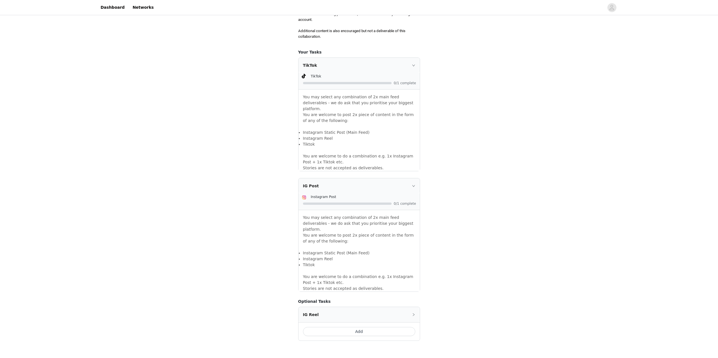
scroll to position [351, 0]
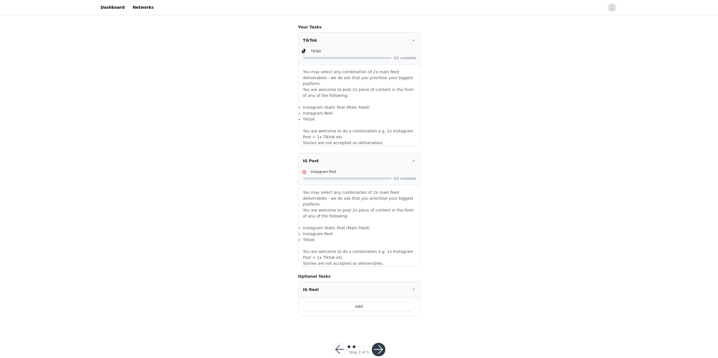
click at [372, 343] on button "button" at bounding box center [379, 350] width 14 height 14
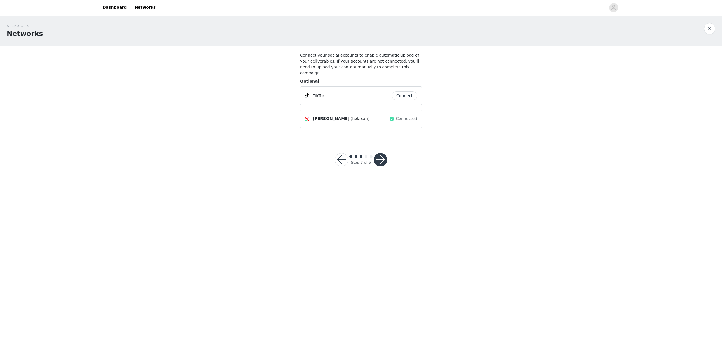
click at [382, 155] on button "button" at bounding box center [381, 160] width 14 height 14
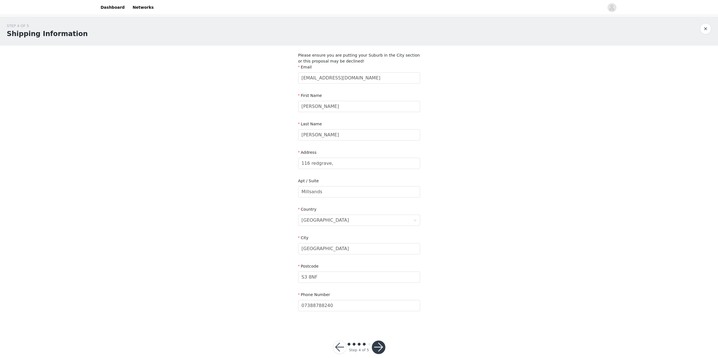
click at [381, 347] on button "button" at bounding box center [379, 348] width 14 height 14
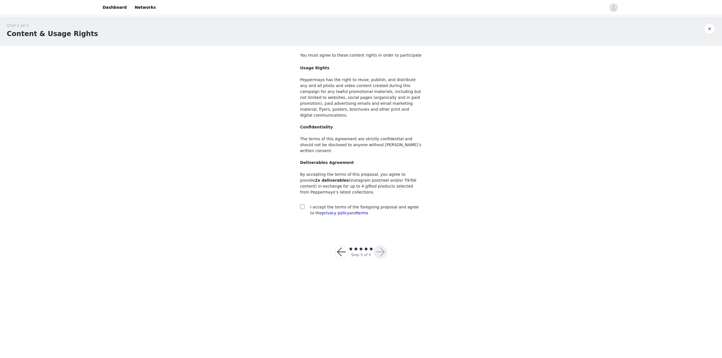
click at [303, 205] on input "checkbox" at bounding box center [302, 207] width 4 height 4
checkbox input "true"
click at [341, 246] on button "button" at bounding box center [342, 253] width 14 height 14
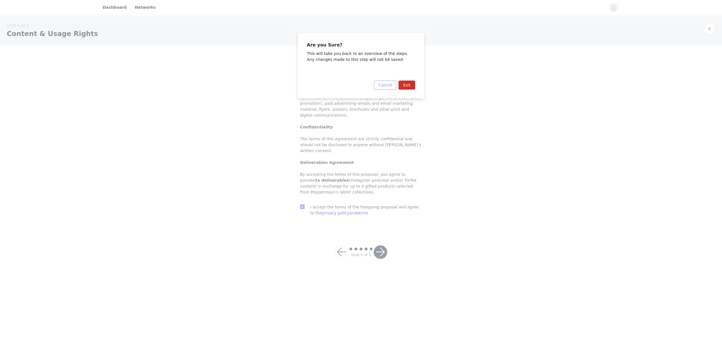
click at [390, 87] on button "Cancel" at bounding box center [385, 85] width 22 height 9
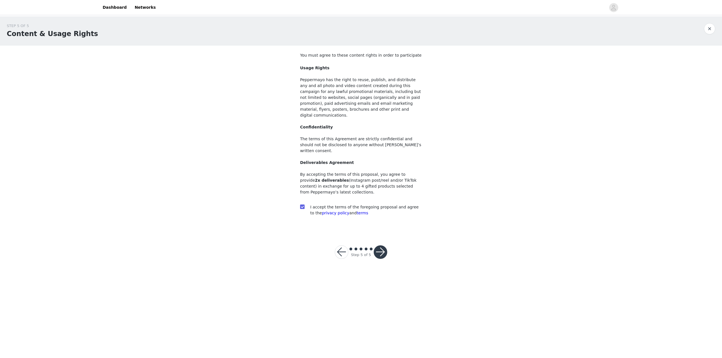
click at [339, 246] on button "button" at bounding box center [342, 253] width 14 height 14
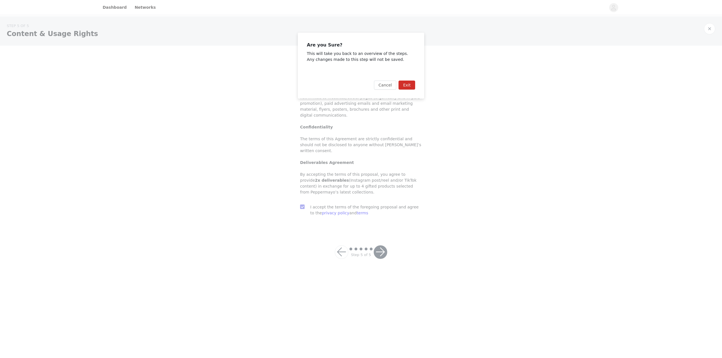
click at [406, 84] on button "Exit" at bounding box center [407, 85] width 17 height 9
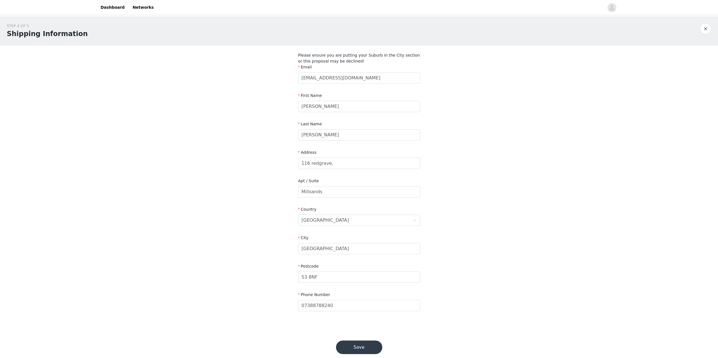
scroll to position [10, 0]
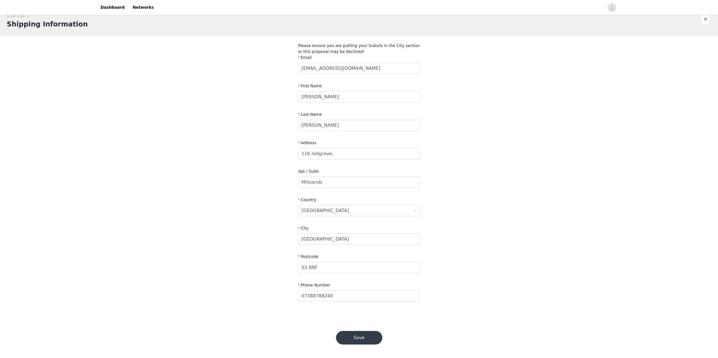
click at [364, 330] on div "Save" at bounding box center [359, 338] width 60 height 27
click at [365, 333] on button "Save" at bounding box center [359, 338] width 46 height 14
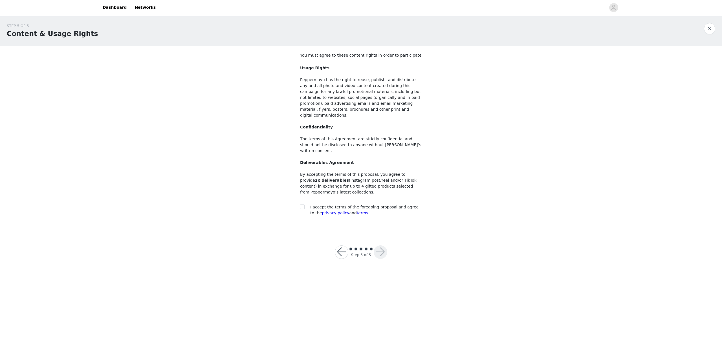
click at [325, 205] on span "I accept the terms of the foregoing proposal and agree to the privacy policy an…" at bounding box center [364, 210] width 108 height 10
click at [300, 196] on section "You must agree to these content rights in order to participate Usage Rights Pep…" at bounding box center [360, 139] width 135 height 186
click at [302, 205] on input "checkbox" at bounding box center [302, 207] width 4 height 4
checkbox input "true"
click at [377, 246] on button "button" at bounding box center [381, 253] width 14 height 14
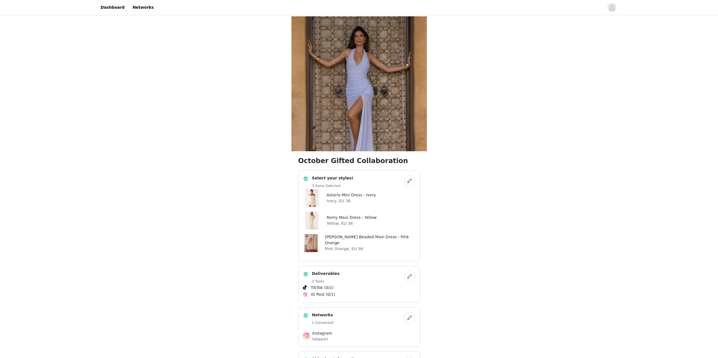
scroll to position [240, 0]
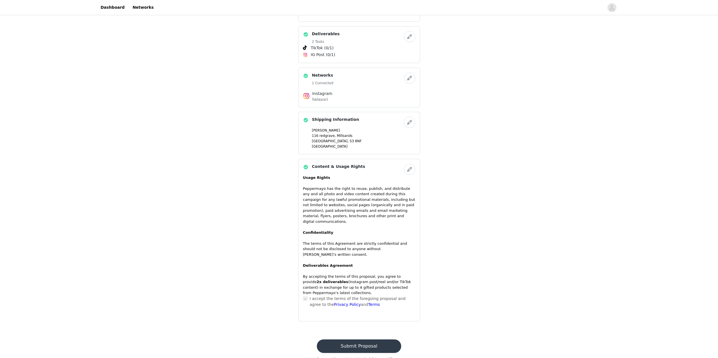
click at [405, 36] on button "button" at bounding box center [409, 36] width 11 height 11
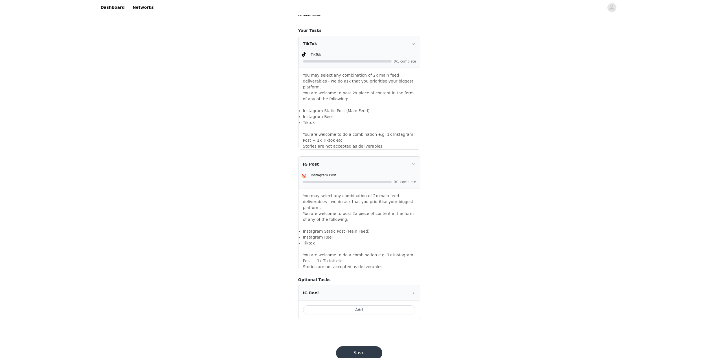
scroll to position [351, 0]
click at [397, 160] on div "IG Post" at bounding box center [358, 160] width 121 height 15
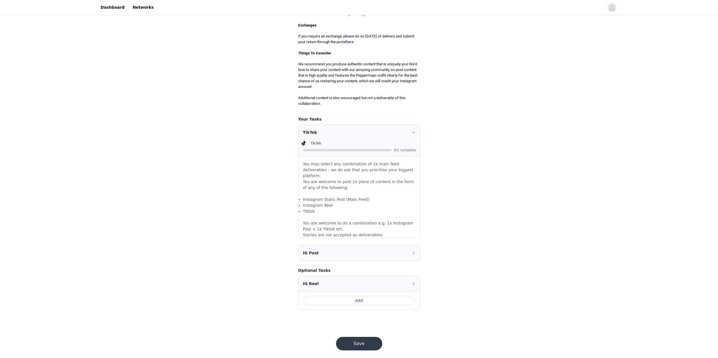
click at [396, 249] on div "IG Post" at bounding box center [358, 253] width 121 height 15
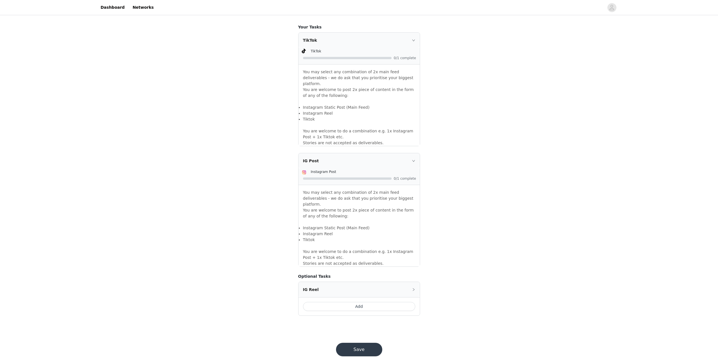
click at [354, 343] on button "Save" at bounding box center [359, 350] width 46 height 14
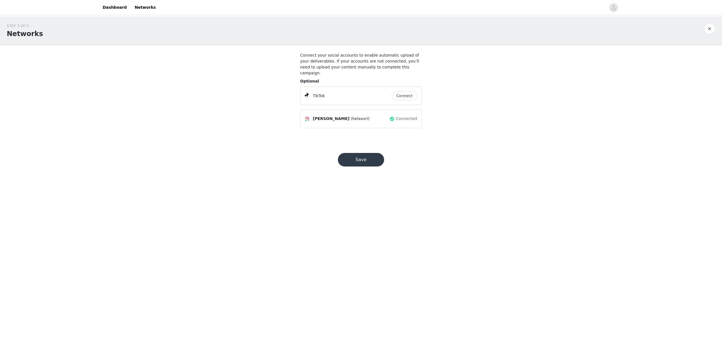
click at [366, 156] on button "Save" at bounding box center [361, 160] width 46 height 14
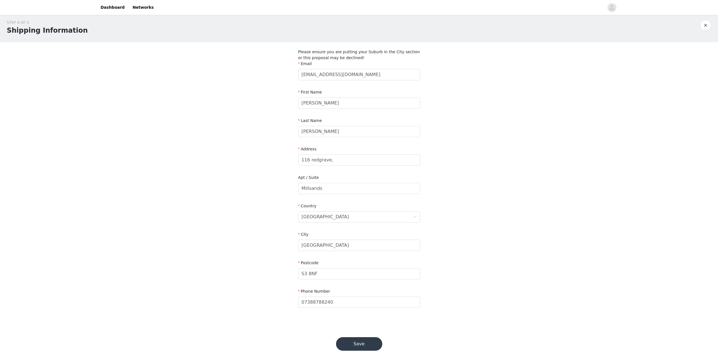
scroll to position [10, 0]
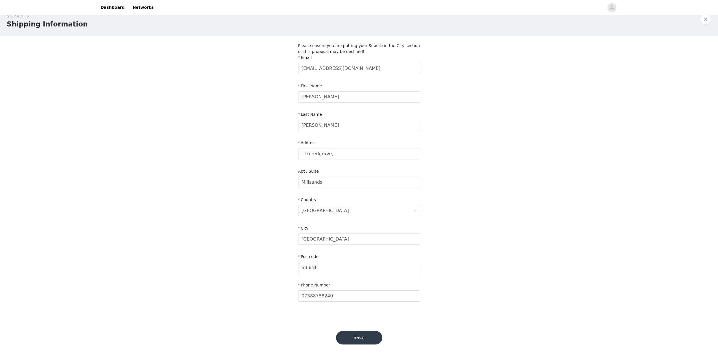
click at [356, 337] on button "Save" at bounding box center [359, 338] width 46 height 14
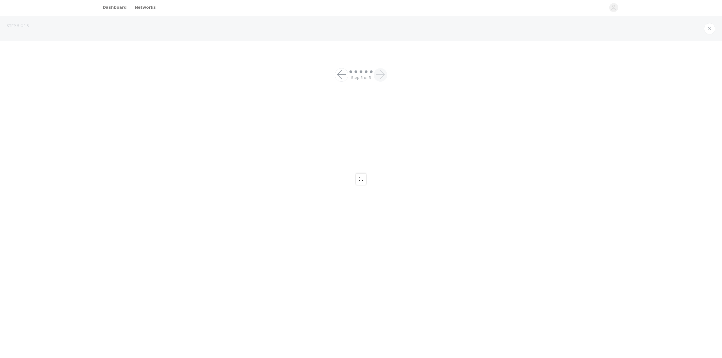
click at [361, 344] on div at bounding box center [361, 179] width 722 height 358
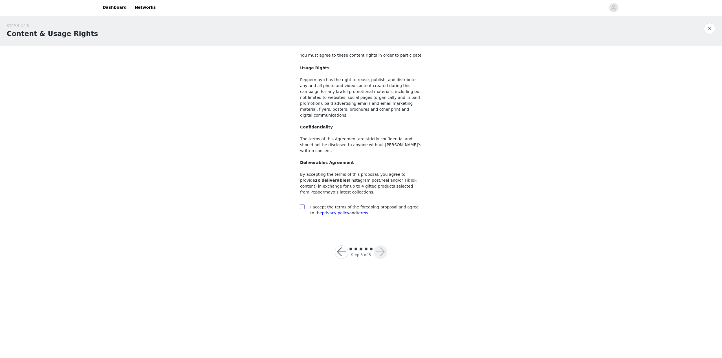
click at [302, 205] on input "checkbox" at bounding box center [302, 207] width 4 height 4
checkbox input "true"
click at [379, 246] on button "button" at bounding box center [381, 253] width 14 height 14
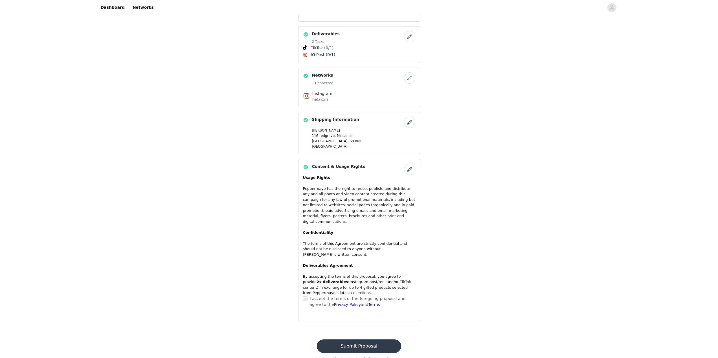
click at [388, 340] on button "Submit Proposal" at bounding box center [359, 347] width 84 height 14
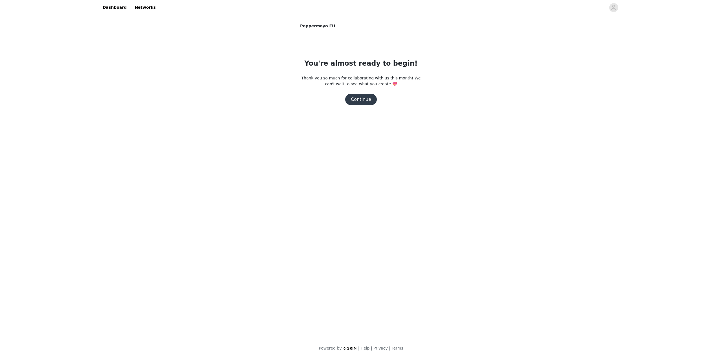
click at [360, 97] on button "Continue" at bounding box center [361, 99] width 32 height 11
